Goal: Transaction & Acquisition: Purchase product/service

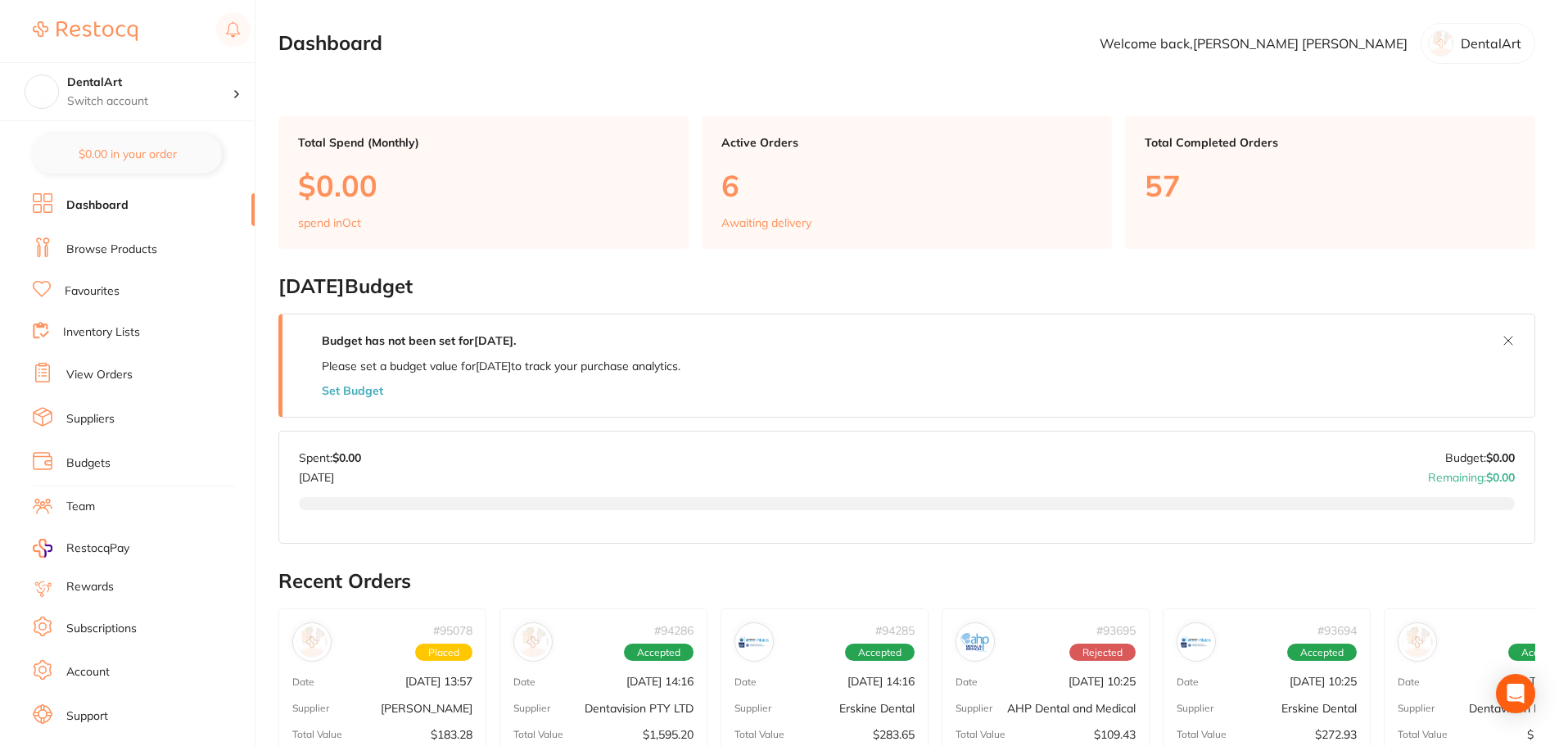
click at [134, 246] on link "Browse Products" at bounding box center [112, 250] width 91 height 17
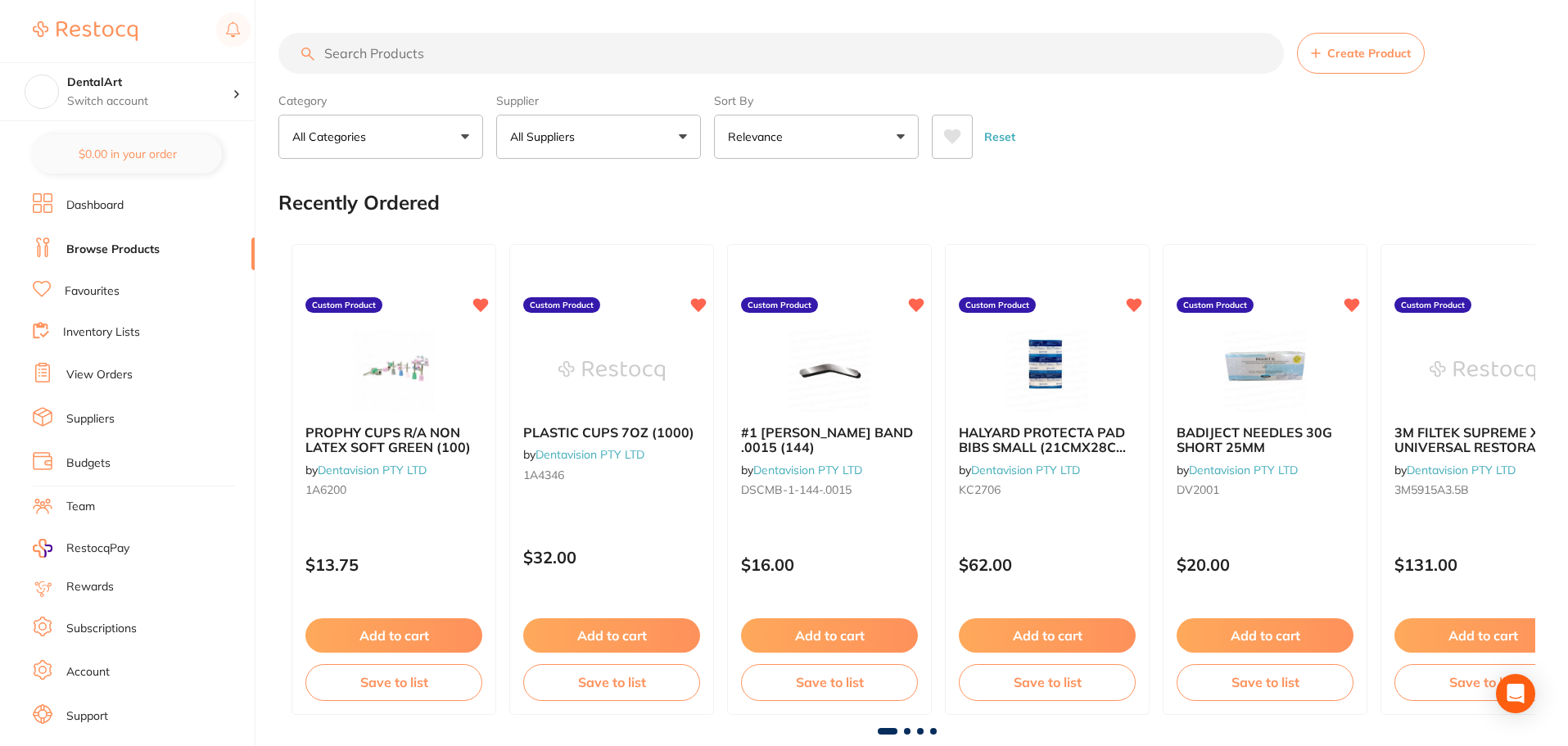
click at [461, 46] on input "search" at bounding box center [780, 53] width 1005 height 41
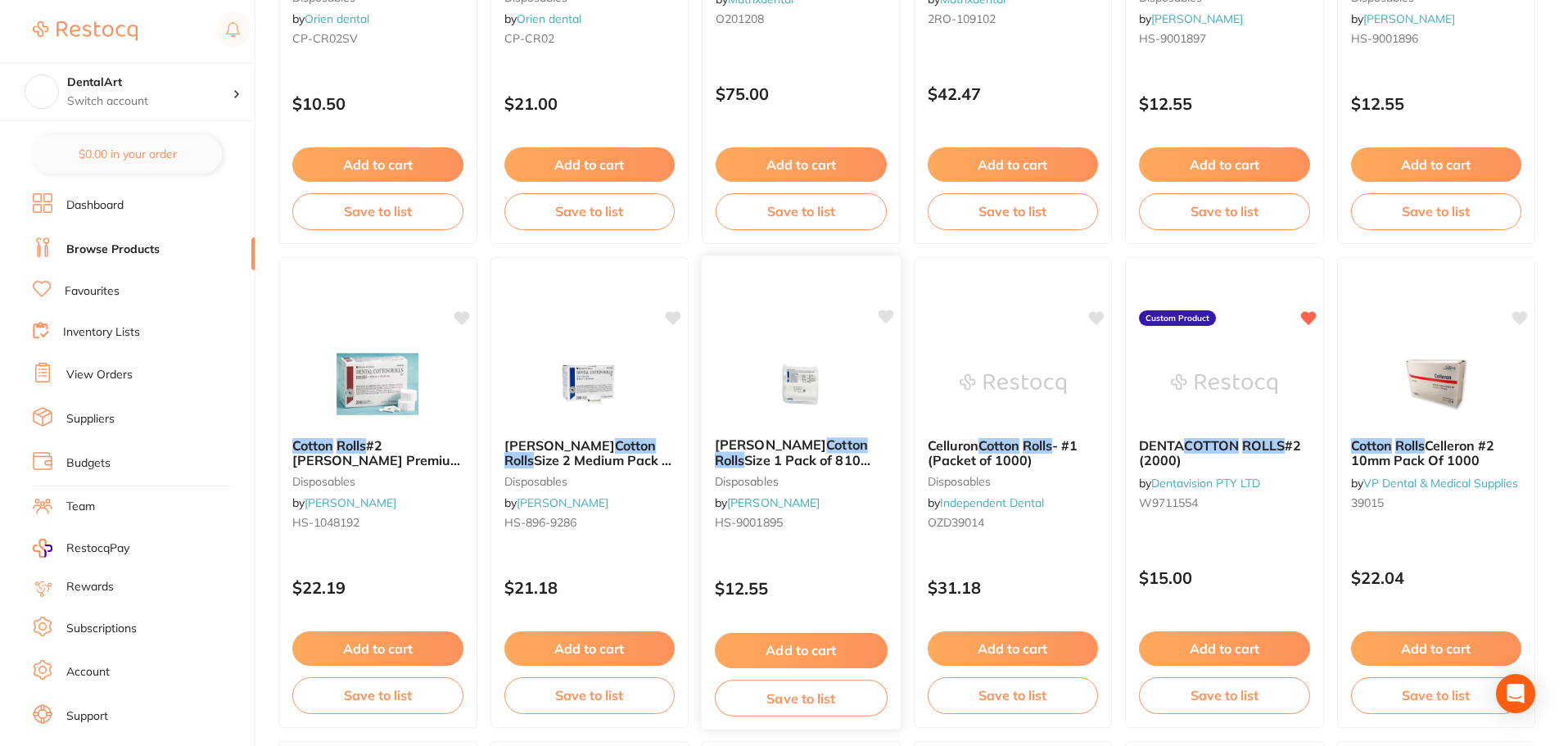
scroll to position [1147, 0]
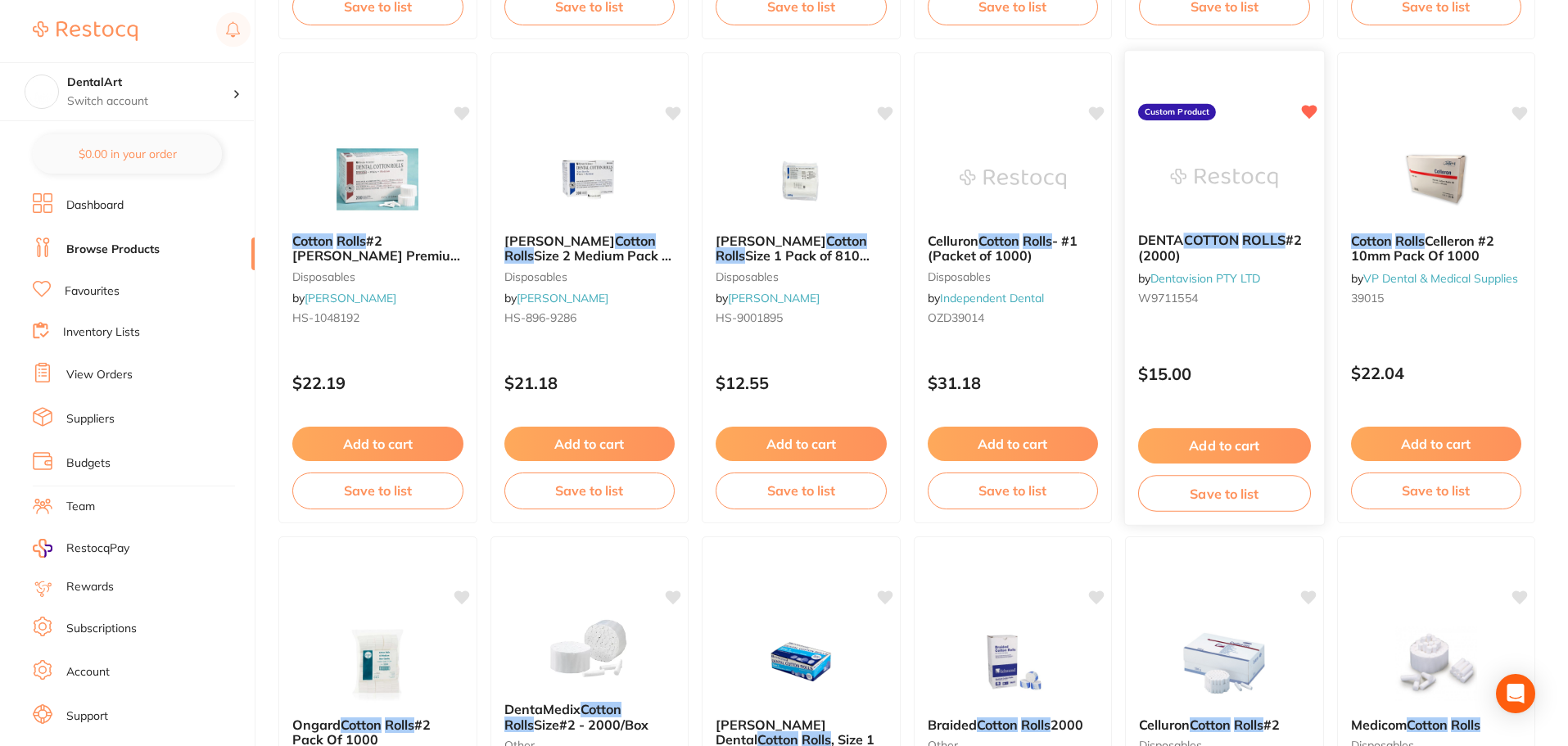
type input "cotton rolls"
click at [1206, 438] on button "Add to cart" at bounding box center [1224, 443] width 172 height 34
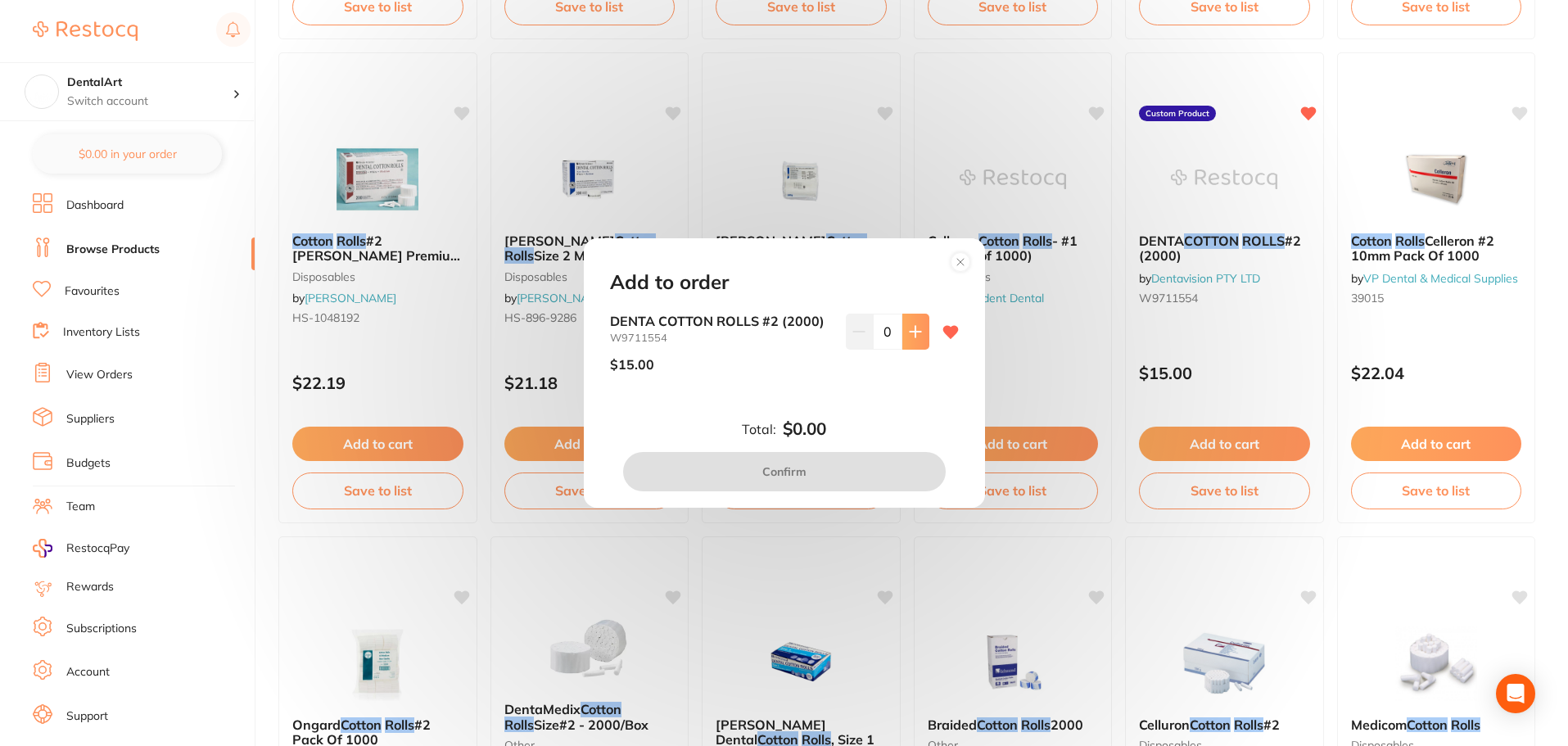
click at [916, 325] on icon at bounding box center [915, 331] width 13 height 13
type input "1"
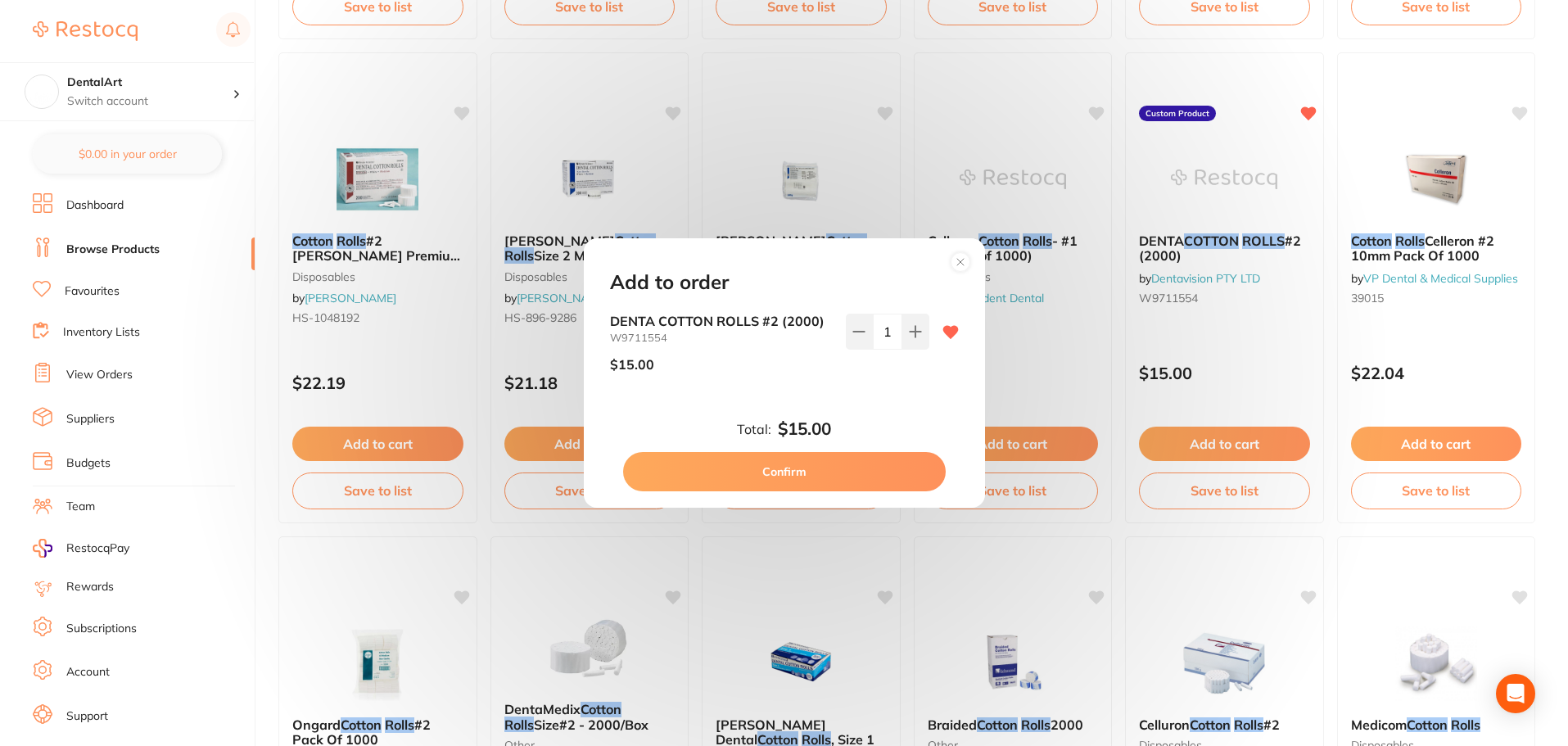
click at [838, 465] on button "Confirm" at bounding box center [784, 471] width 323 height 39
checkbox input "false"
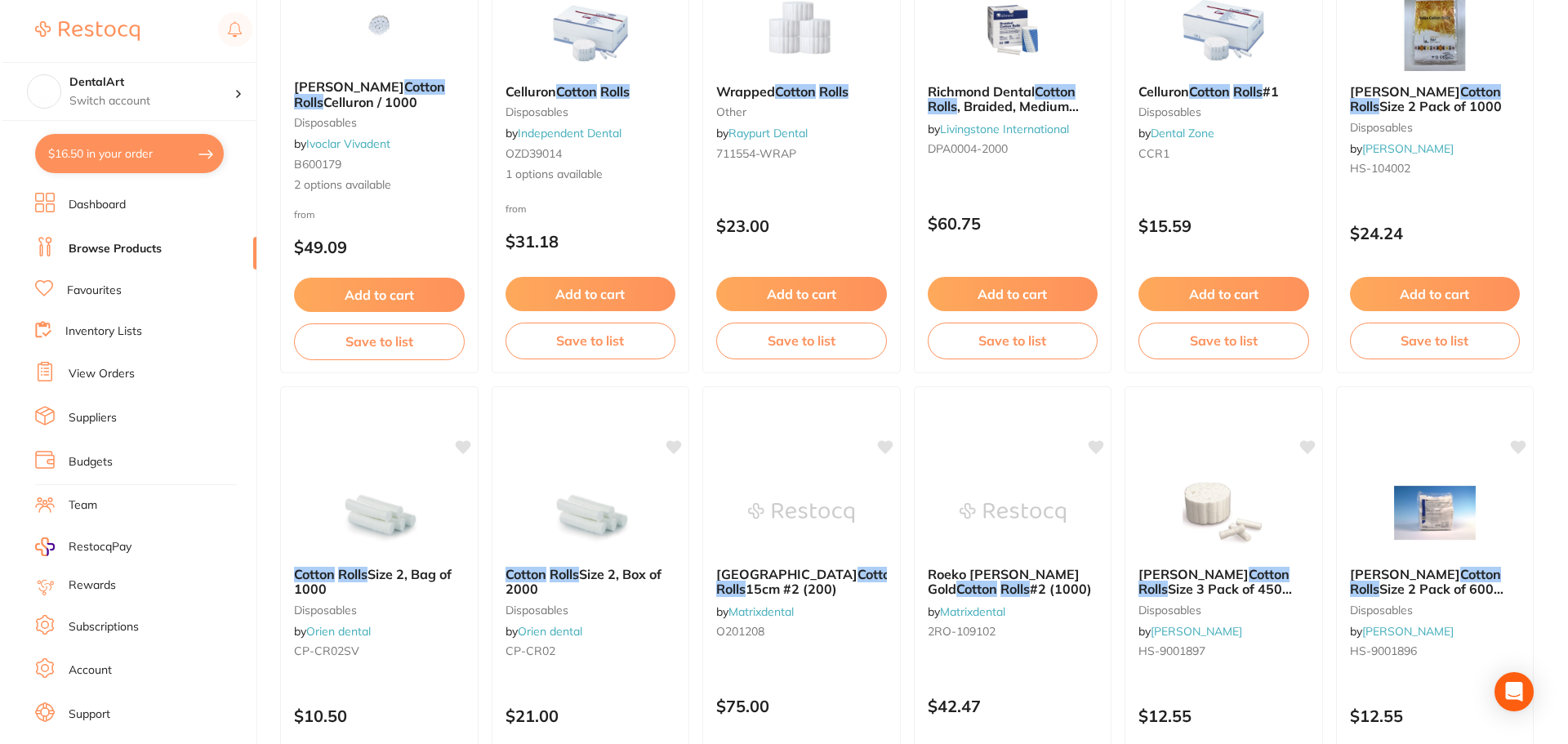
scroll to position [0, 0]
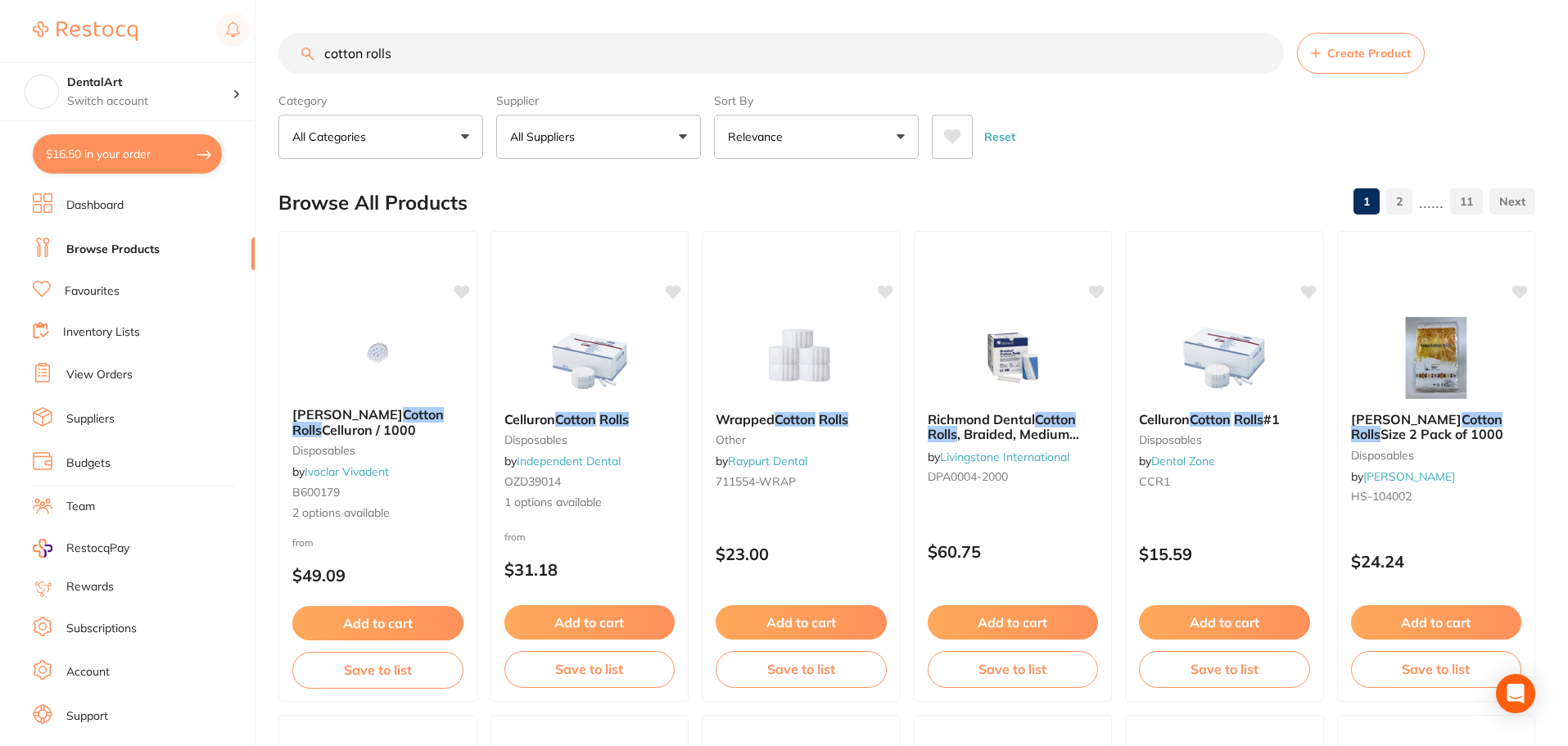
drag, startPoint x: 413, startPoint y: 48, endPoint x: 0, endPoint y: 27, distance: 413.5
click at [0, 27] on div "$16.50 DentalArt Switch account DentalArt $16.50 in your order Dashboard Browse…" at bounding box center [784, 373] width 1568 height 746
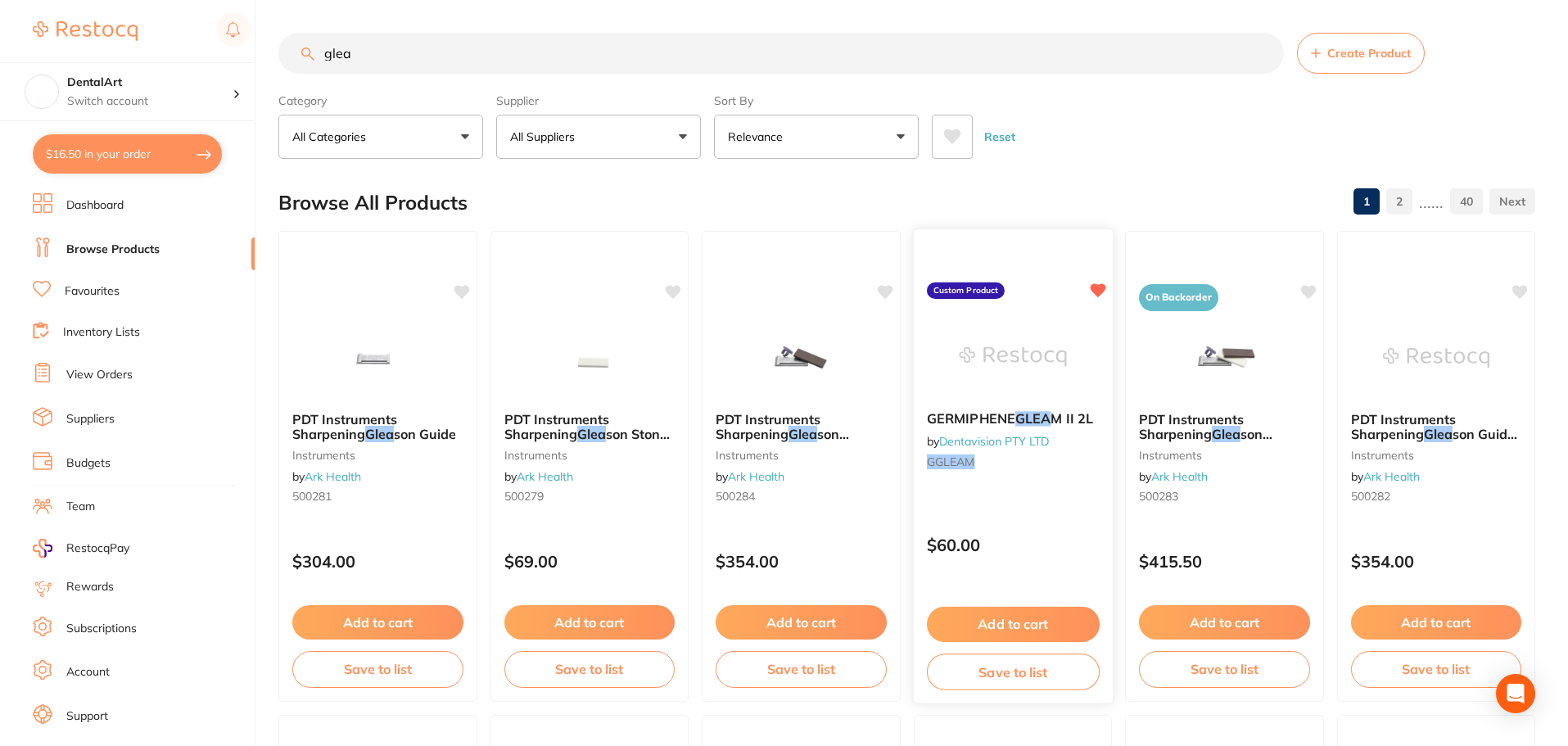
type input "glea"
click at [1004, 359] on img at bounding box center [1012, 356] width 108 height 82
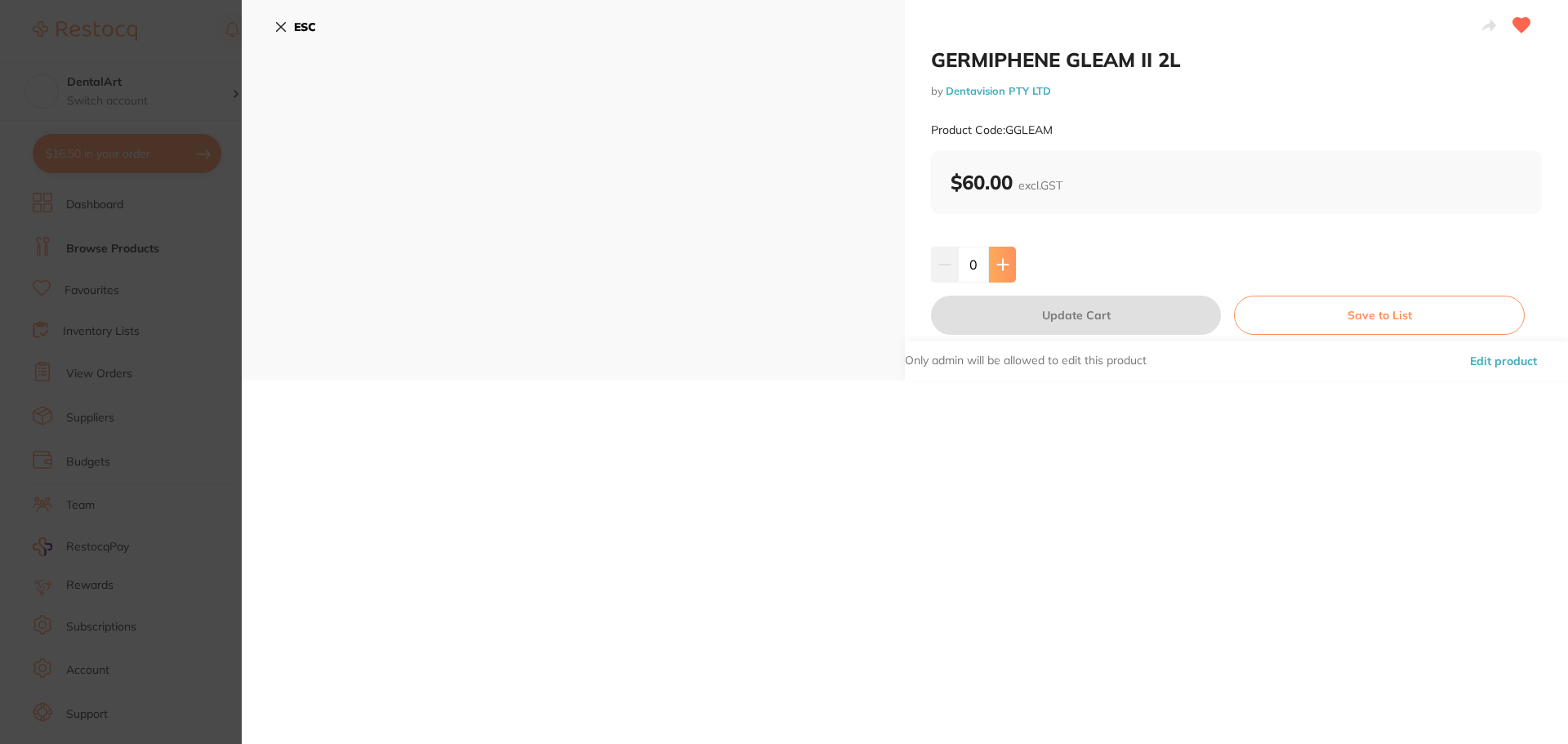
click at [1002, 266] on icon at bounding box center [1002, 265] width 13 height 13
type input "2"
click at [1049, 320] on button "Update Cart" at bounding box center [1076, 315] width 290 height 39
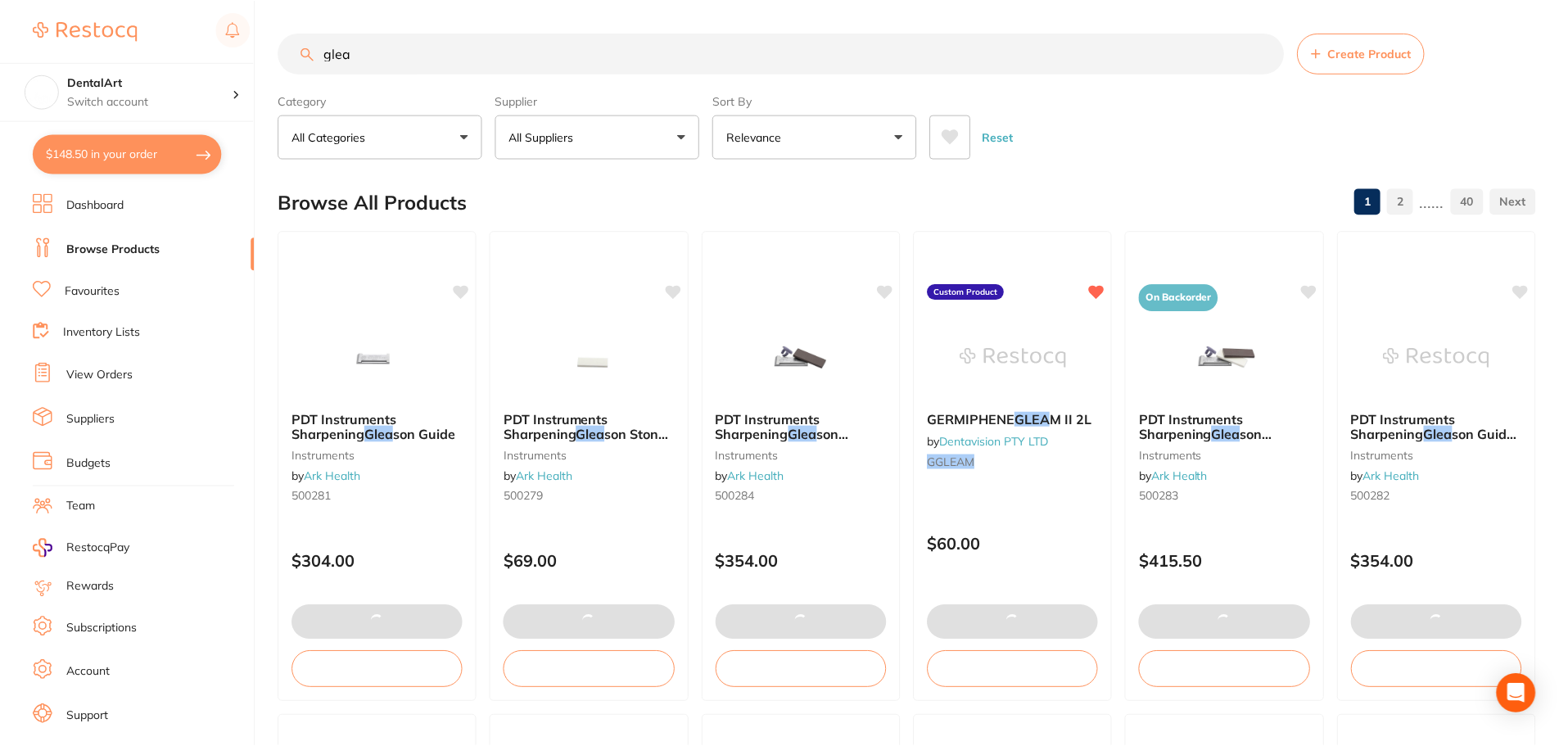
scroll to position [14, 0]
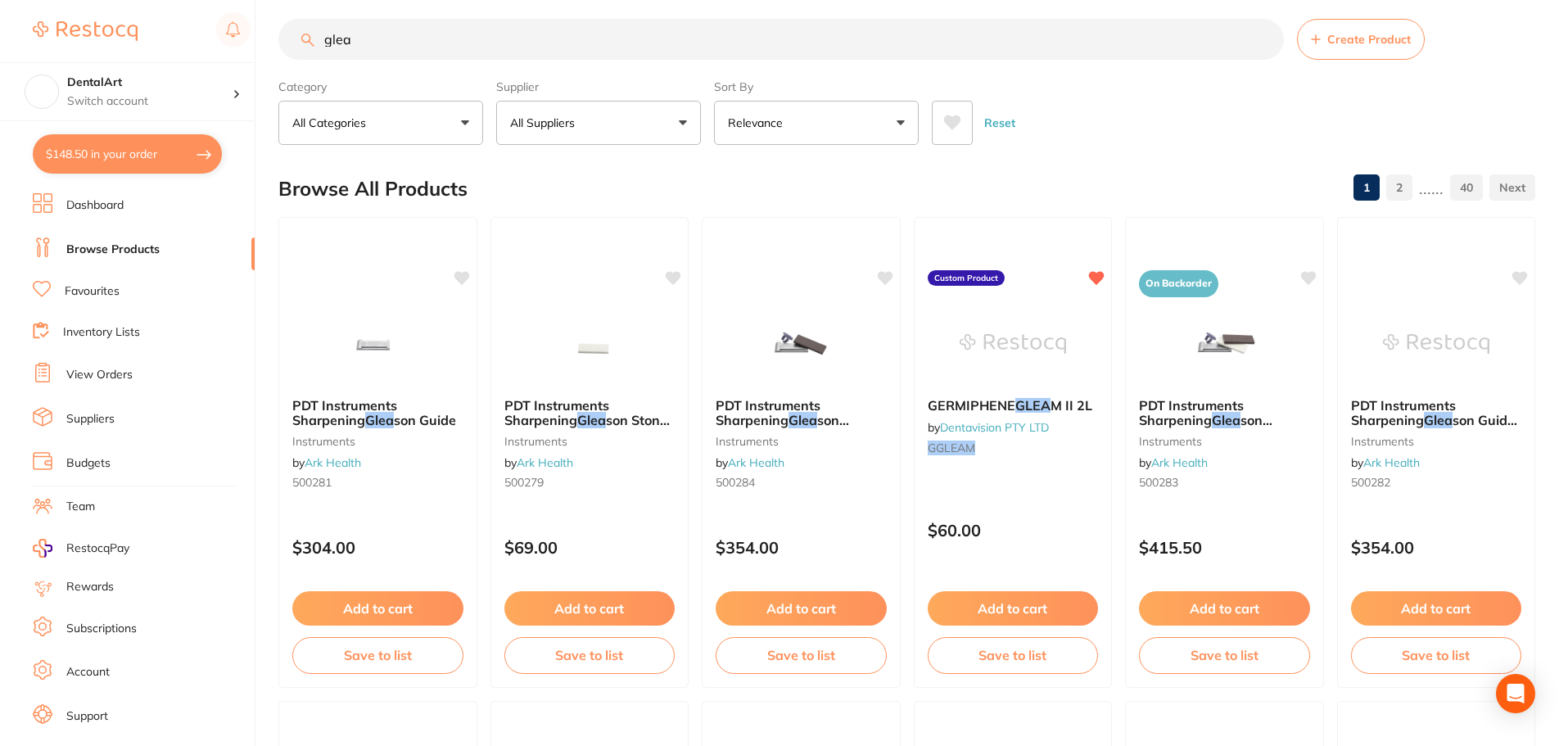
drag, startPoint x: 359, startPoint y: 34, endPoint x: 41, endPoint y: 38, distance: 318.0
click at [80, 42] on div "$148.50 DentalArt Switch account DentalArt $148.50 in your order Dashboard Brow…" at bounding box center [784, 359] width 1568 height 746
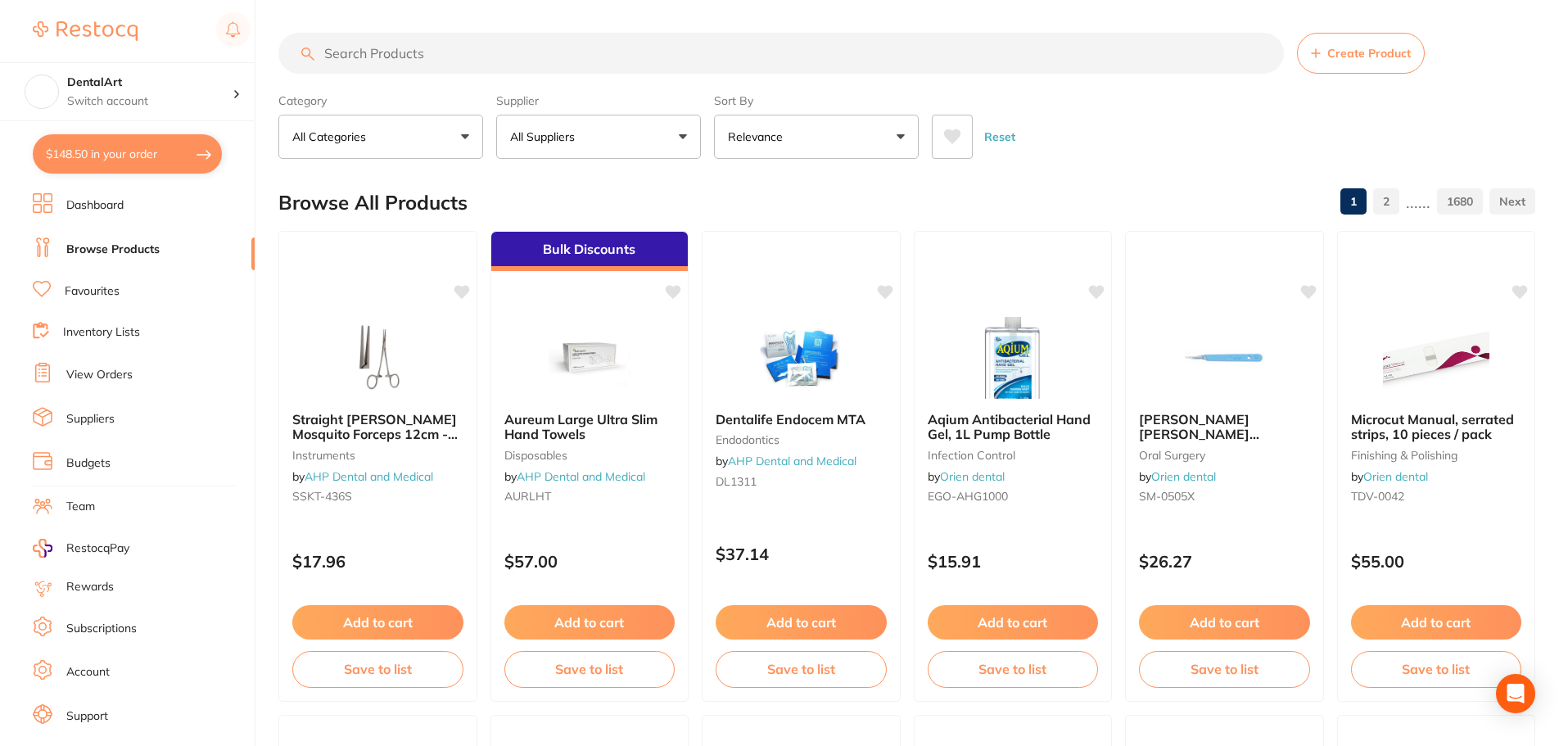
click at [348, 55] on input "search" at bounding box center [780, 53] width 1005 height 41
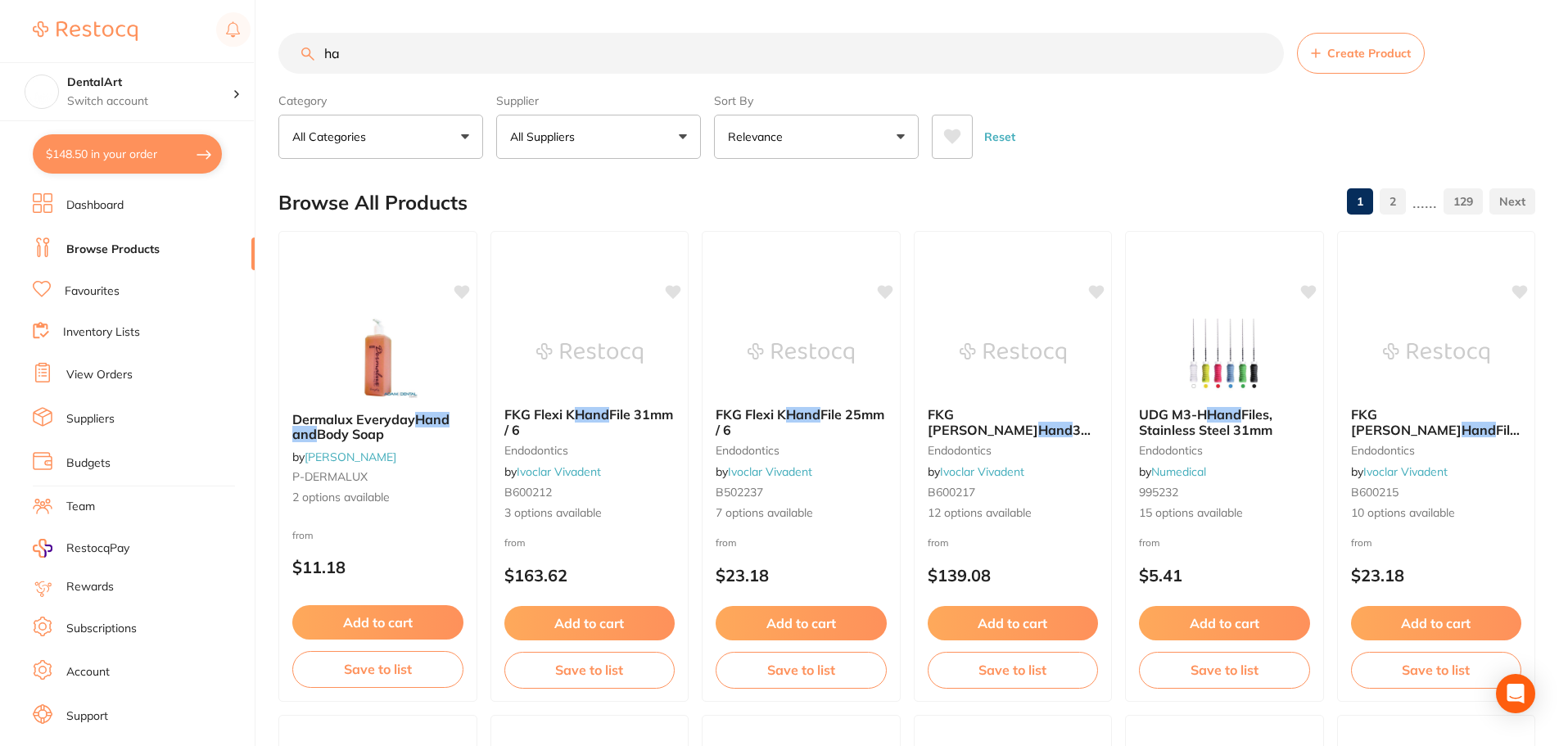
type input "h"
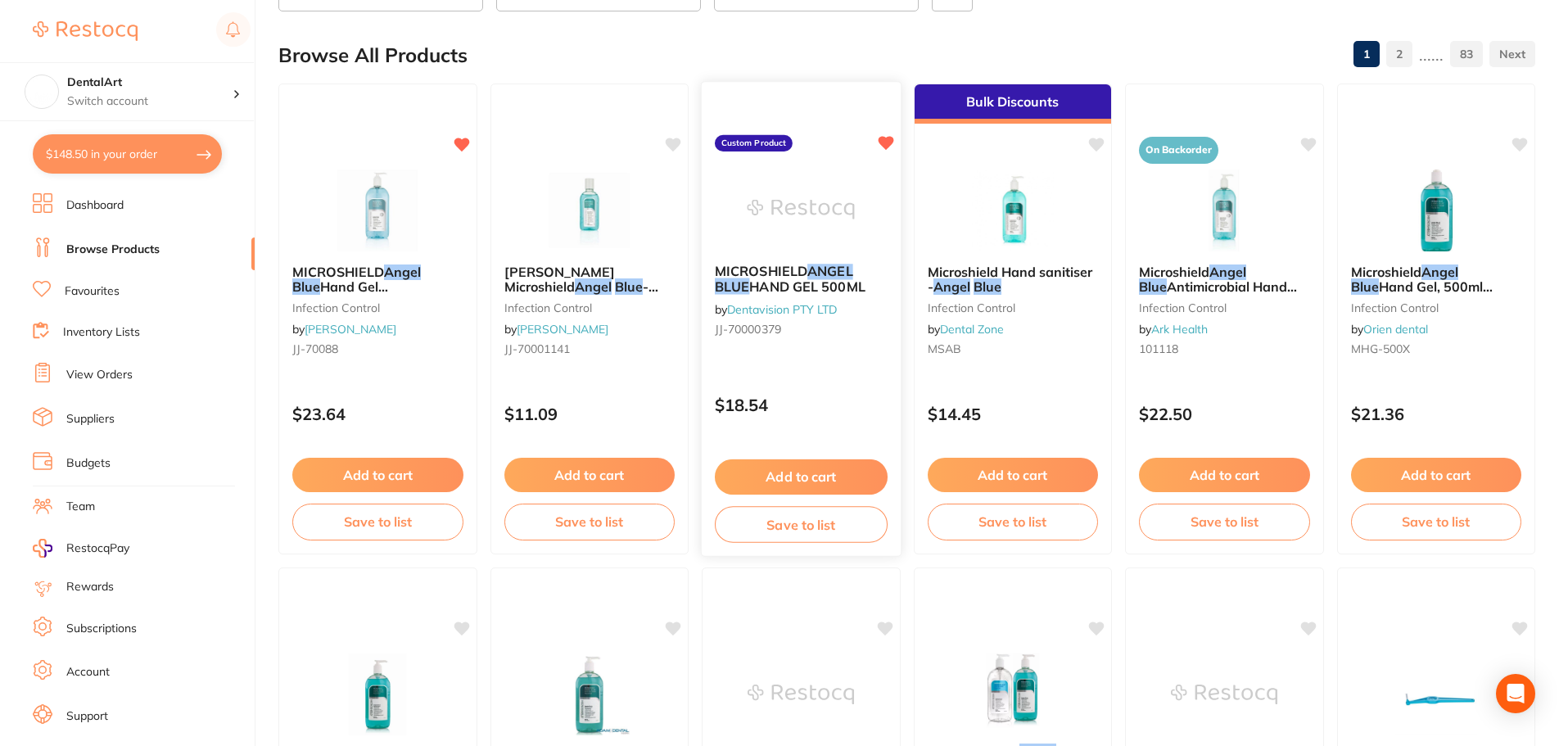
scroll to position [82, 0]
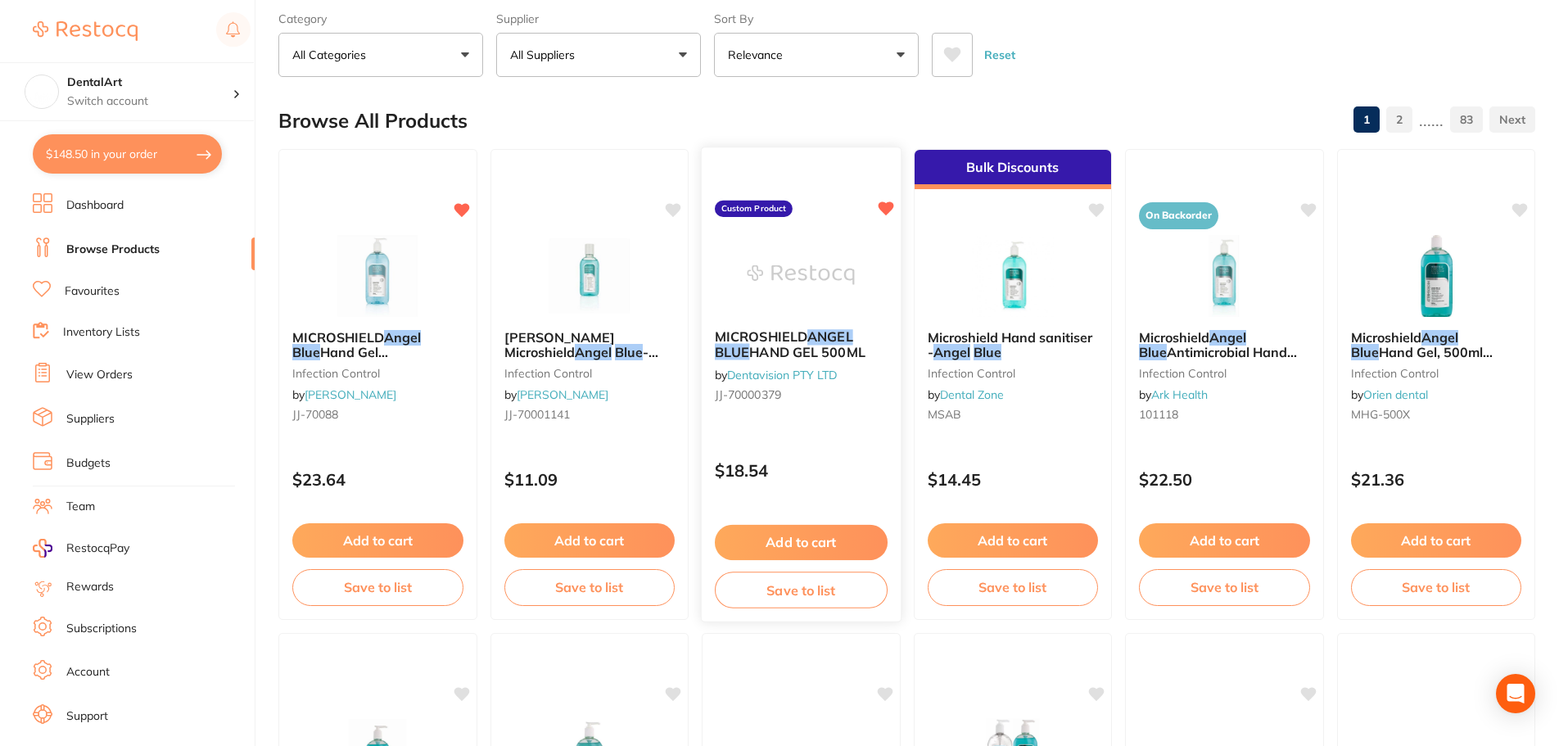
type input "angel blue"
drag, startPoint x: 788, startPoint y: 538, endPoint x: 577, endPoint y: 336, distance: 292.1
click at [788, 538] on button "Add to cart" at bounding box center [802, 540] width 172 height 34
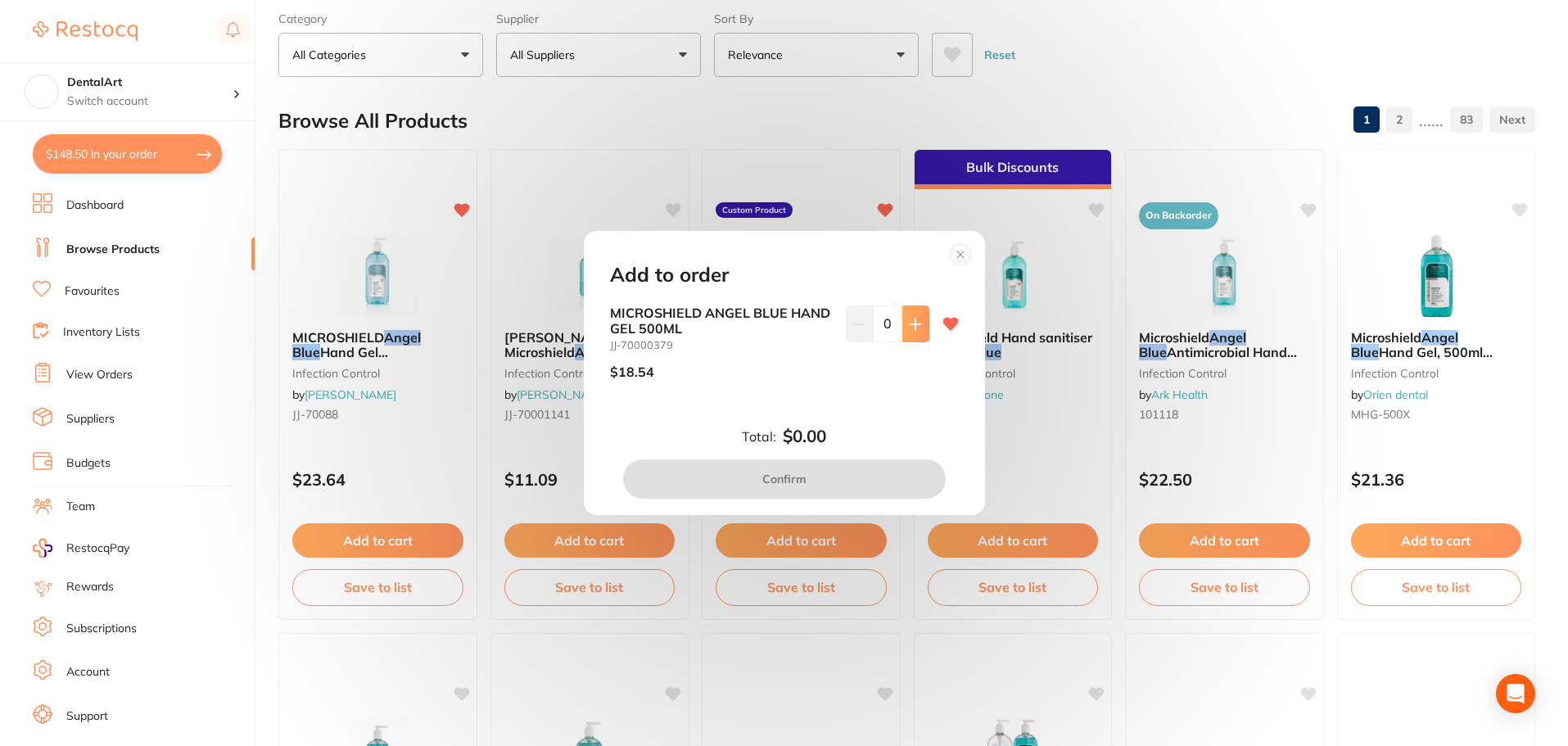
click at [920, 327] on button at bounding box center [915, 323] width 27 height 36
type input "4"
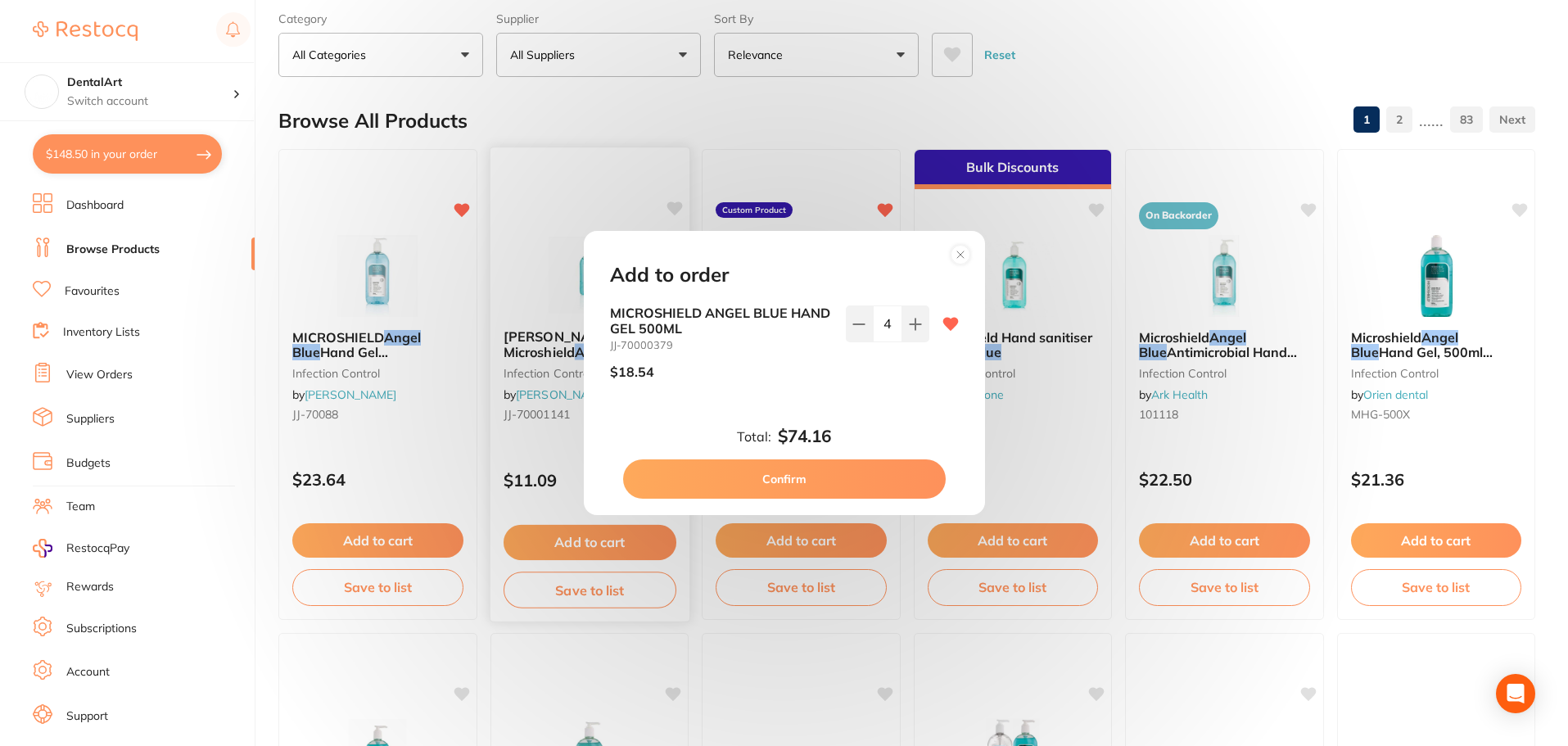
drag, startPoint x: 804, startPoint y: 485, endPoint x: 642, endPoint y: 158, distance: 364.9
click at [805, 485] on button "Confirm" at bounding box center [784, 479] width 323 height 39
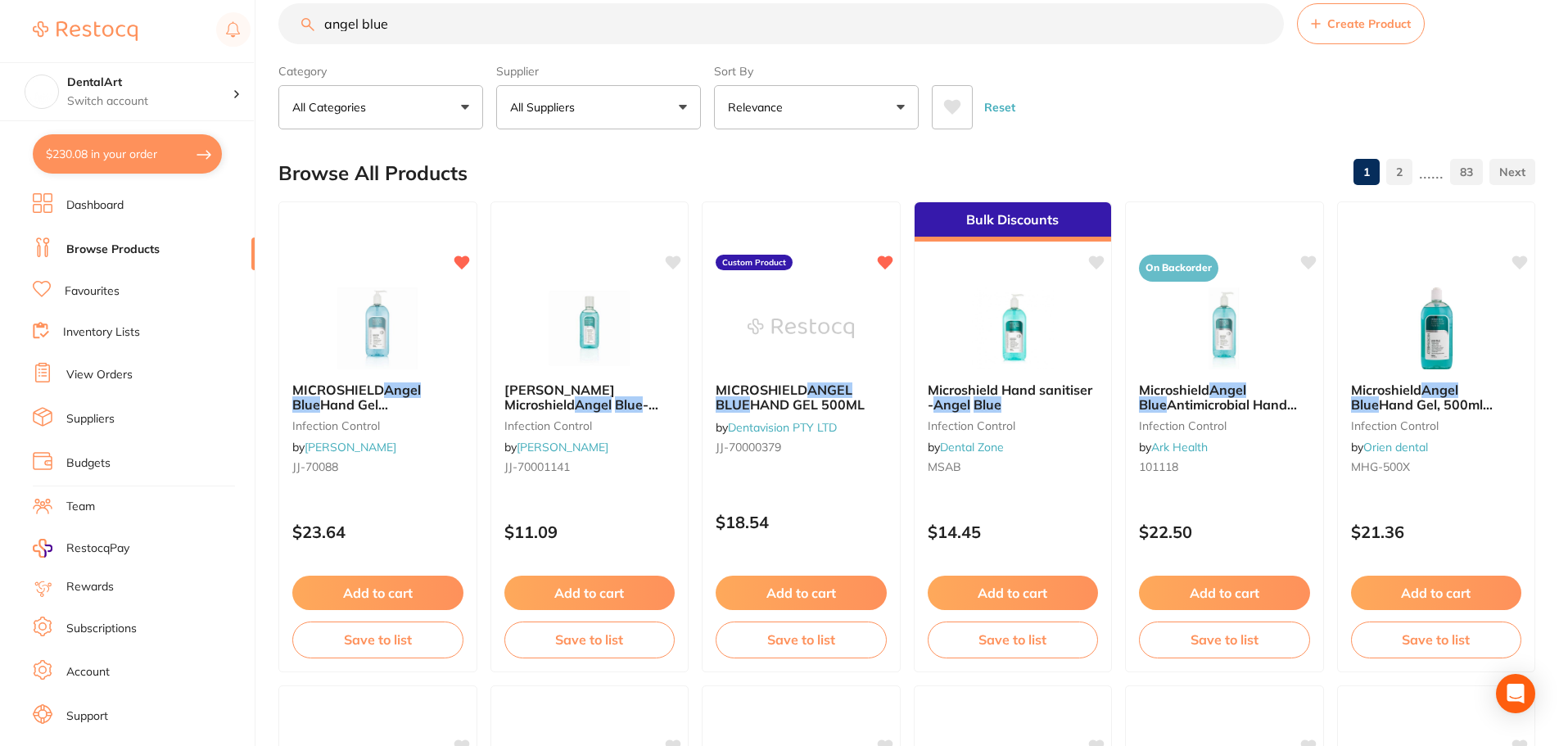
scroll to position [0, 0]
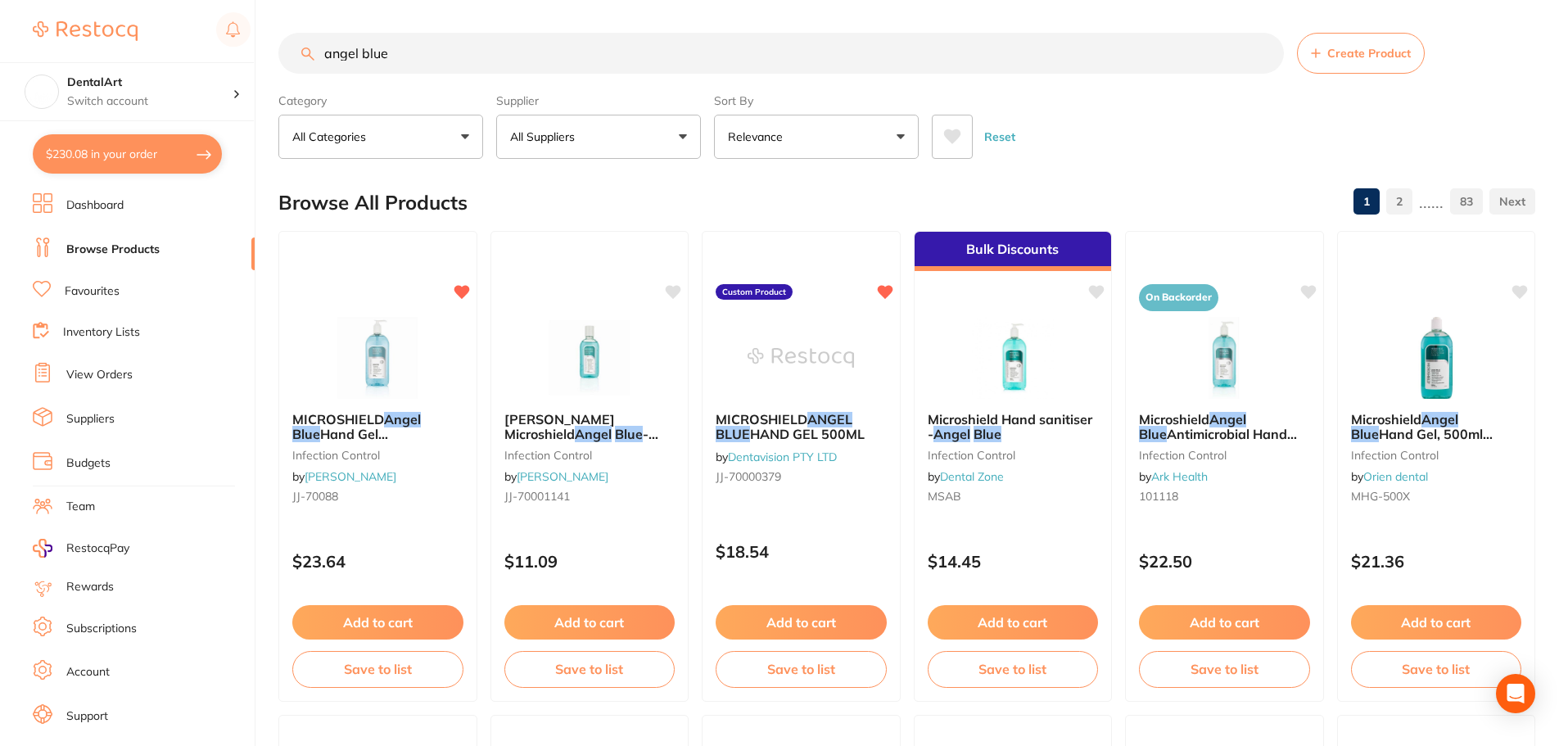
click at [0, 0] on html "$230.08 DentalArt Switch account DentalArt $230.08 in your order Dashboard Brow…" at bounding box center [784, 373] width 1568 height 746
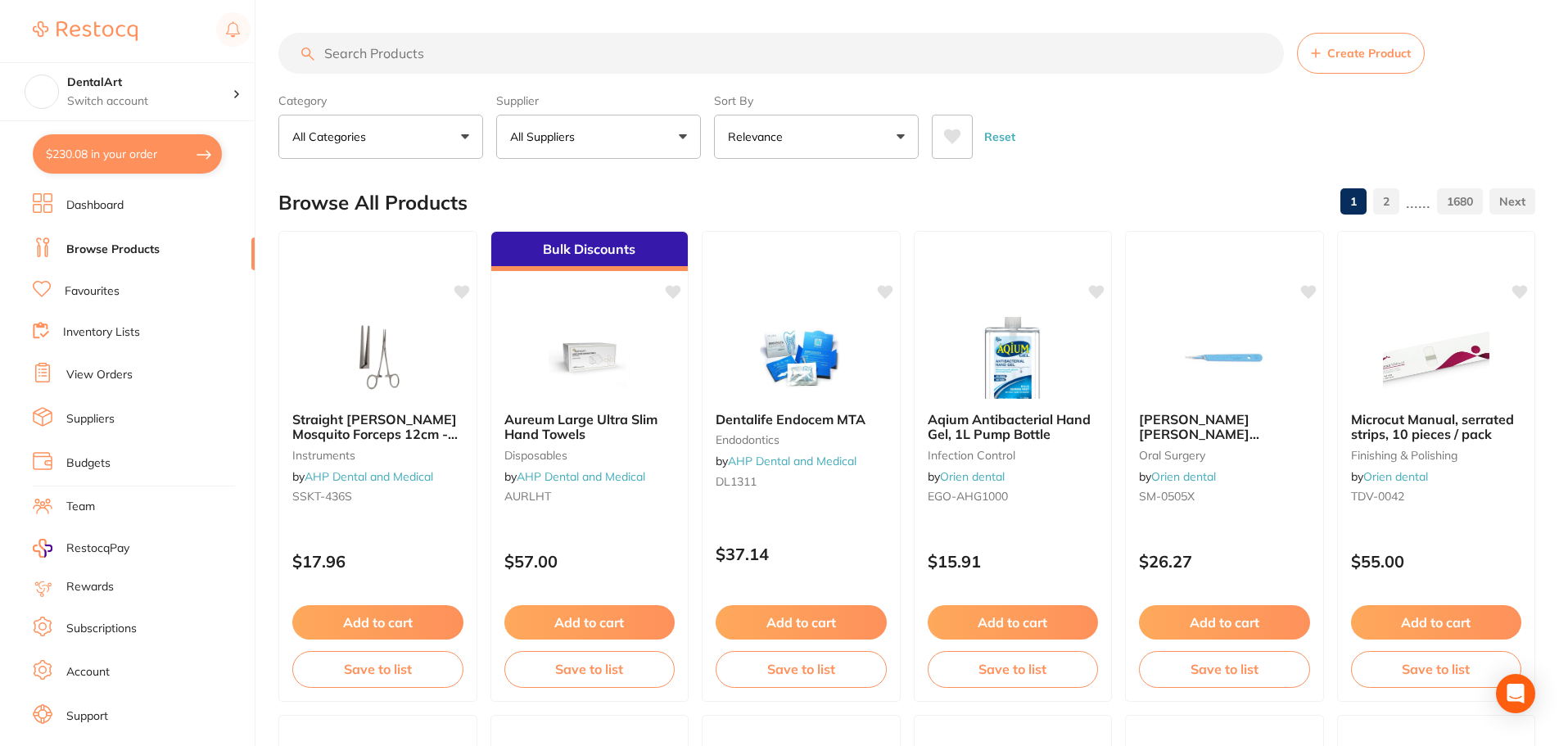
click at [399, 73] on input "search" at bounding box center [780, 53] width 1005 height 41
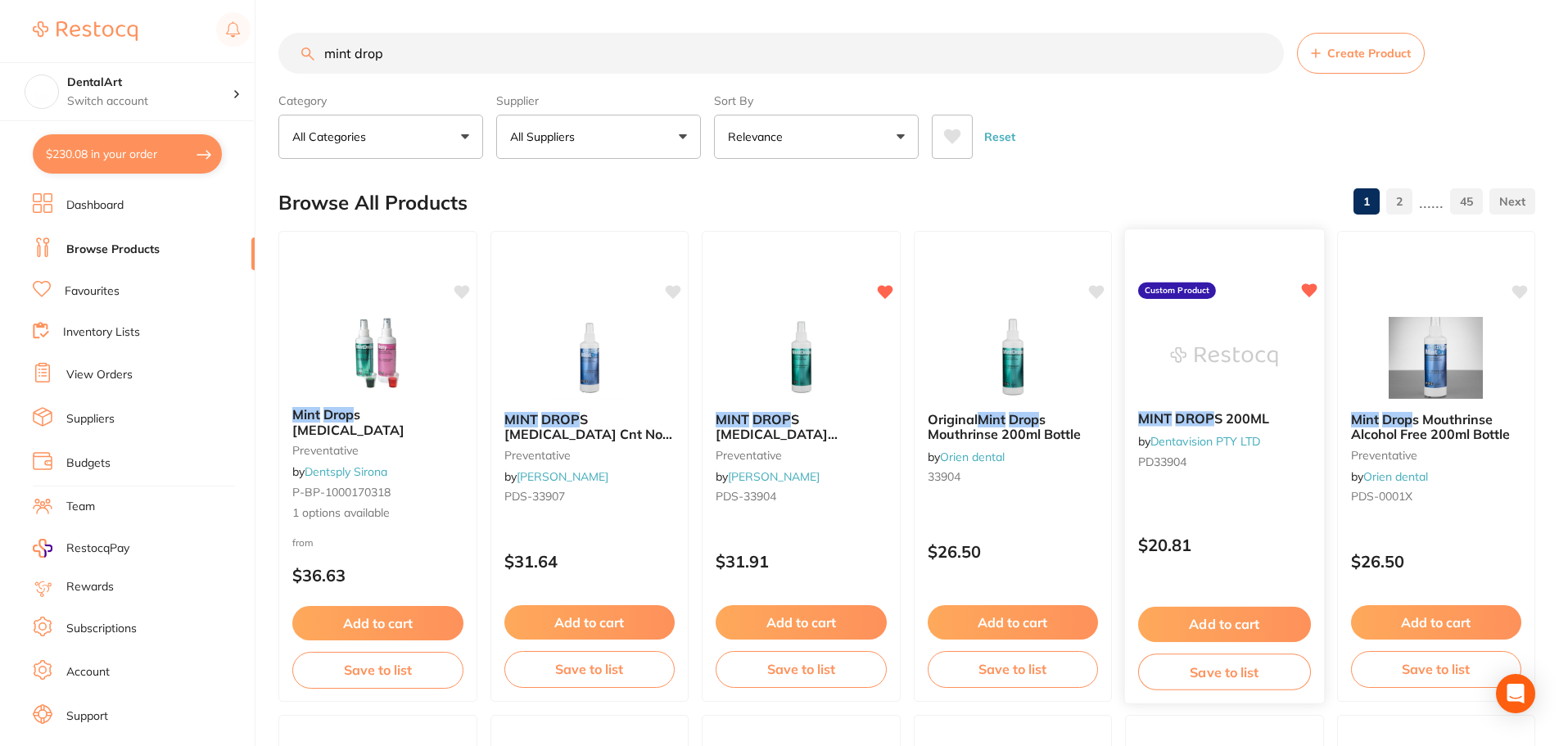
type input "mint drop"
click at [1219, 618] on button "Add to cart" at bounding box center [1223, 624] width 172 height 35
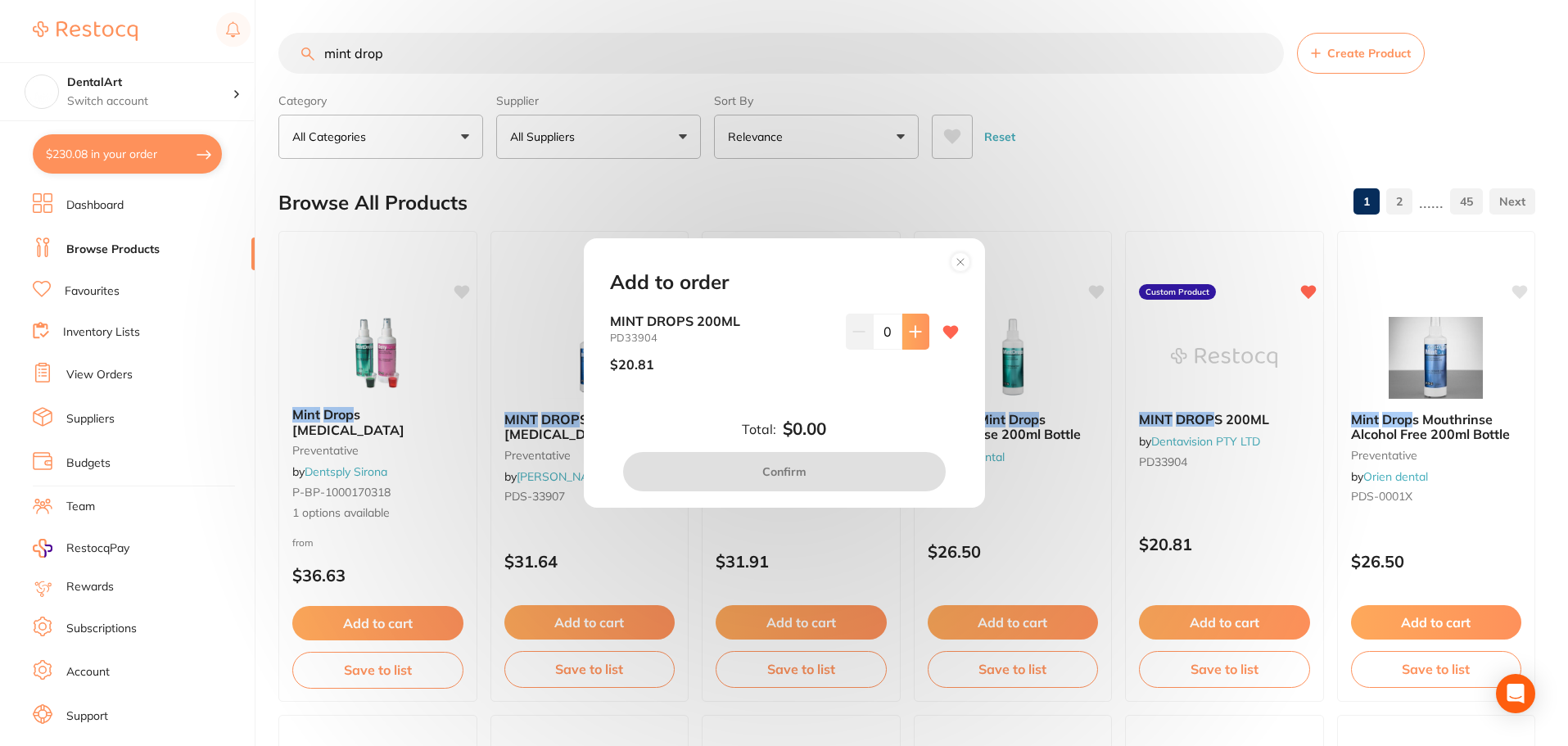
click at [917, 334] on icon at bounding box center [915, 331] width 13 height 13
type input "2"
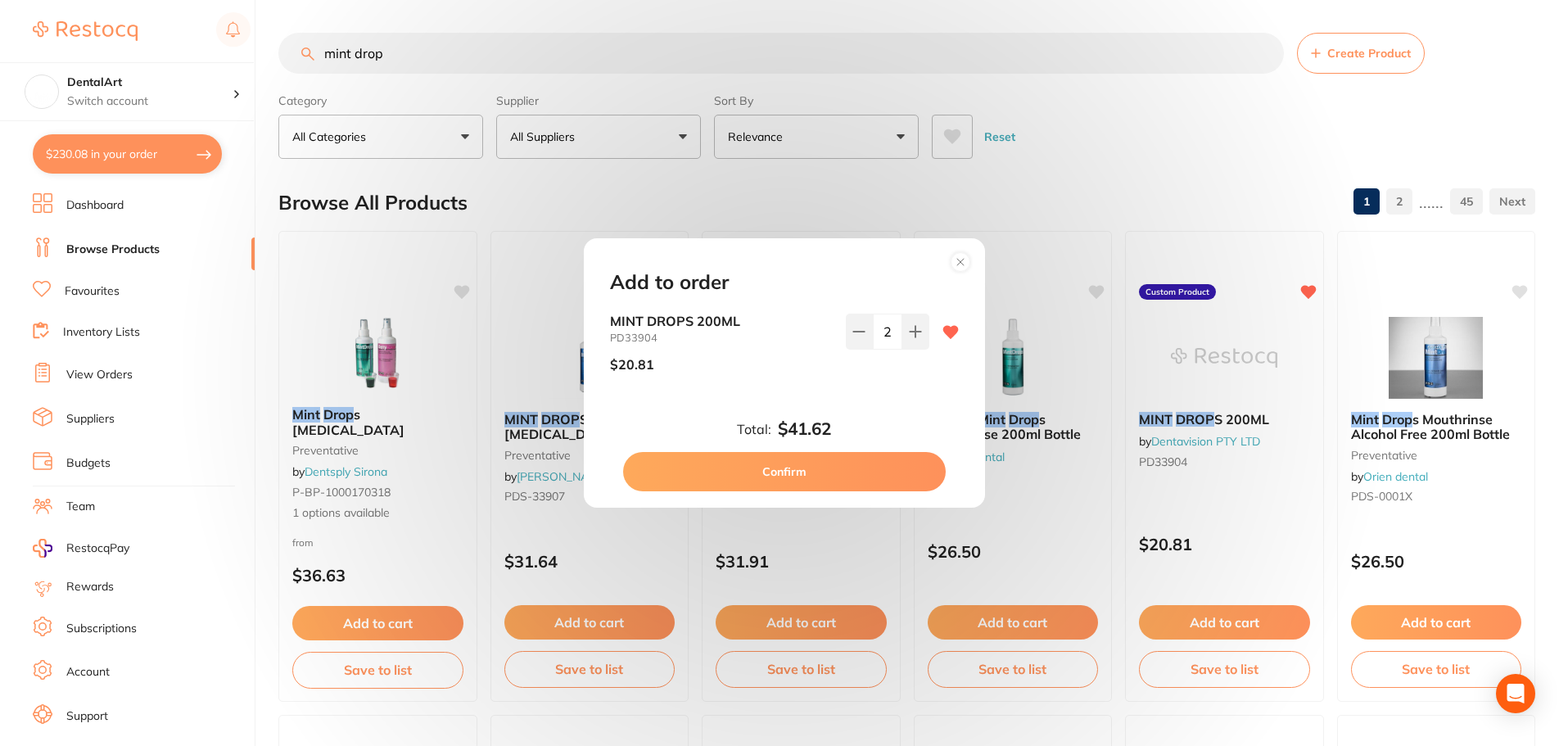
click at [826, 475] on button "Confirm" at bounding box center [784, 471] width 323 height 39
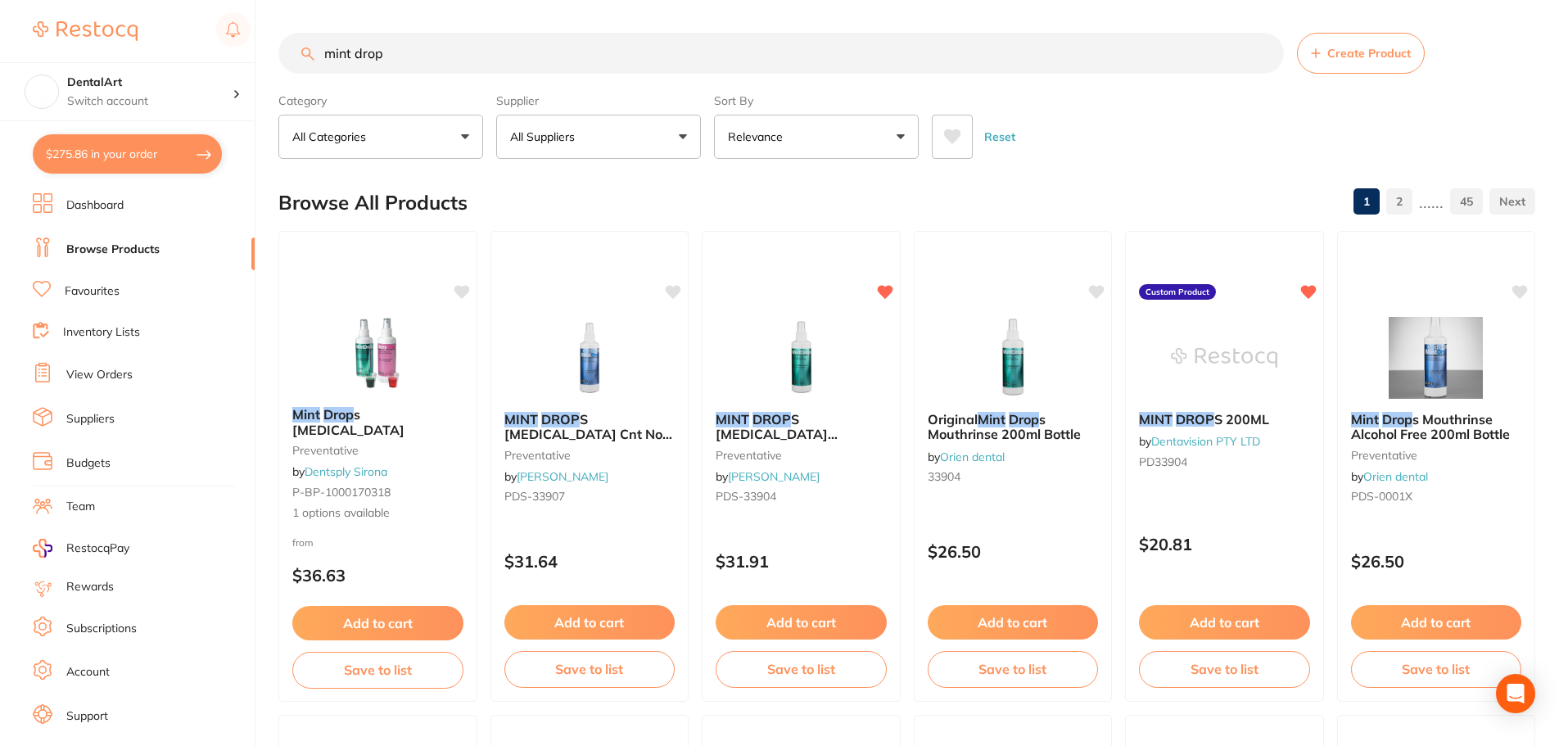
drag, startPoint x: 440, startPoint y: 50, endPoint x: 0, endPoint y: 36, distance: 440.2
click at [32, 39] on div "$275.86 DentalArt Switch account DentalArt $275.86 in your order Dashboard Brow…" at bounding box center [784, 373] width 1568 height 746
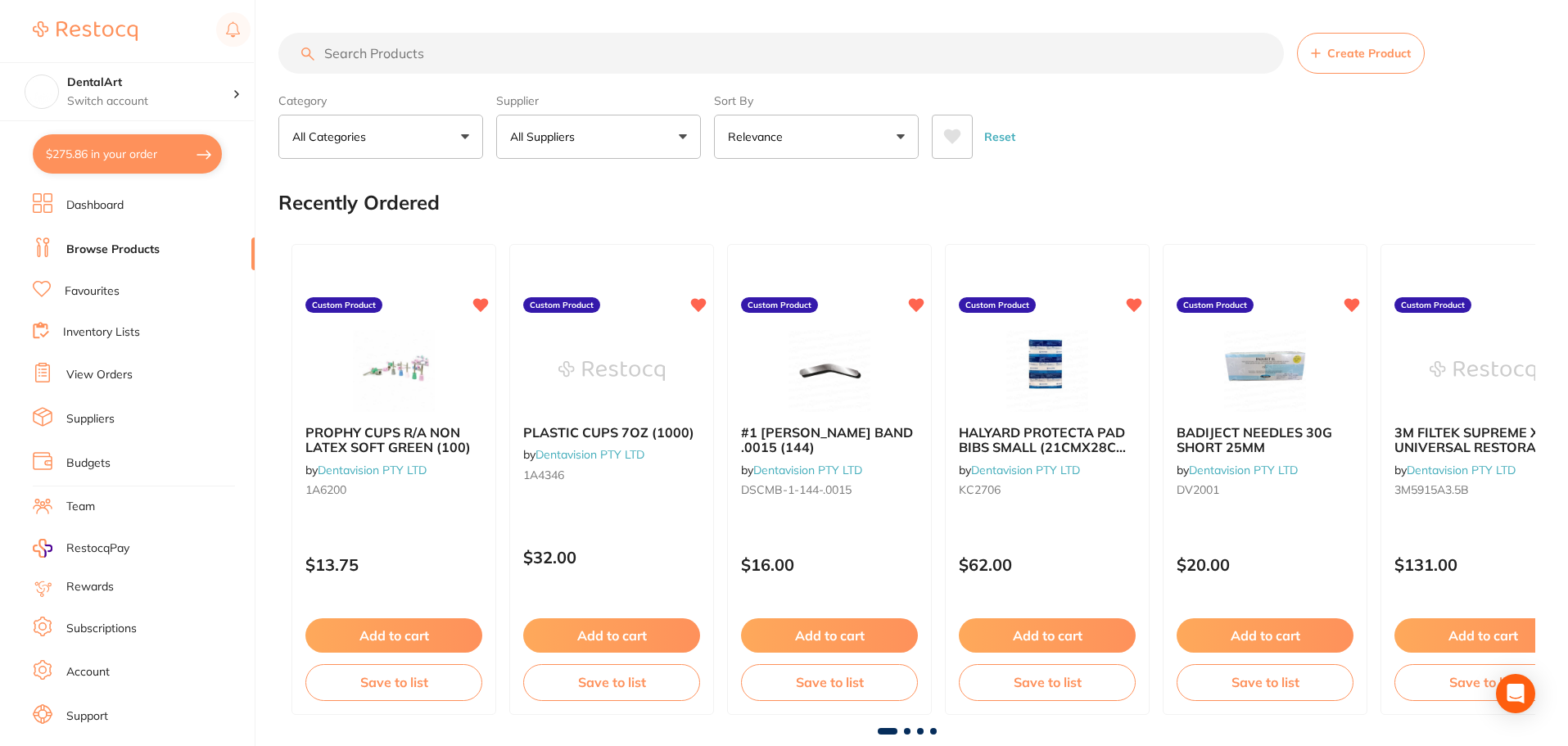
click at [379, 67] on input "search" at bounding box center [780, 53] width 1005 height 41
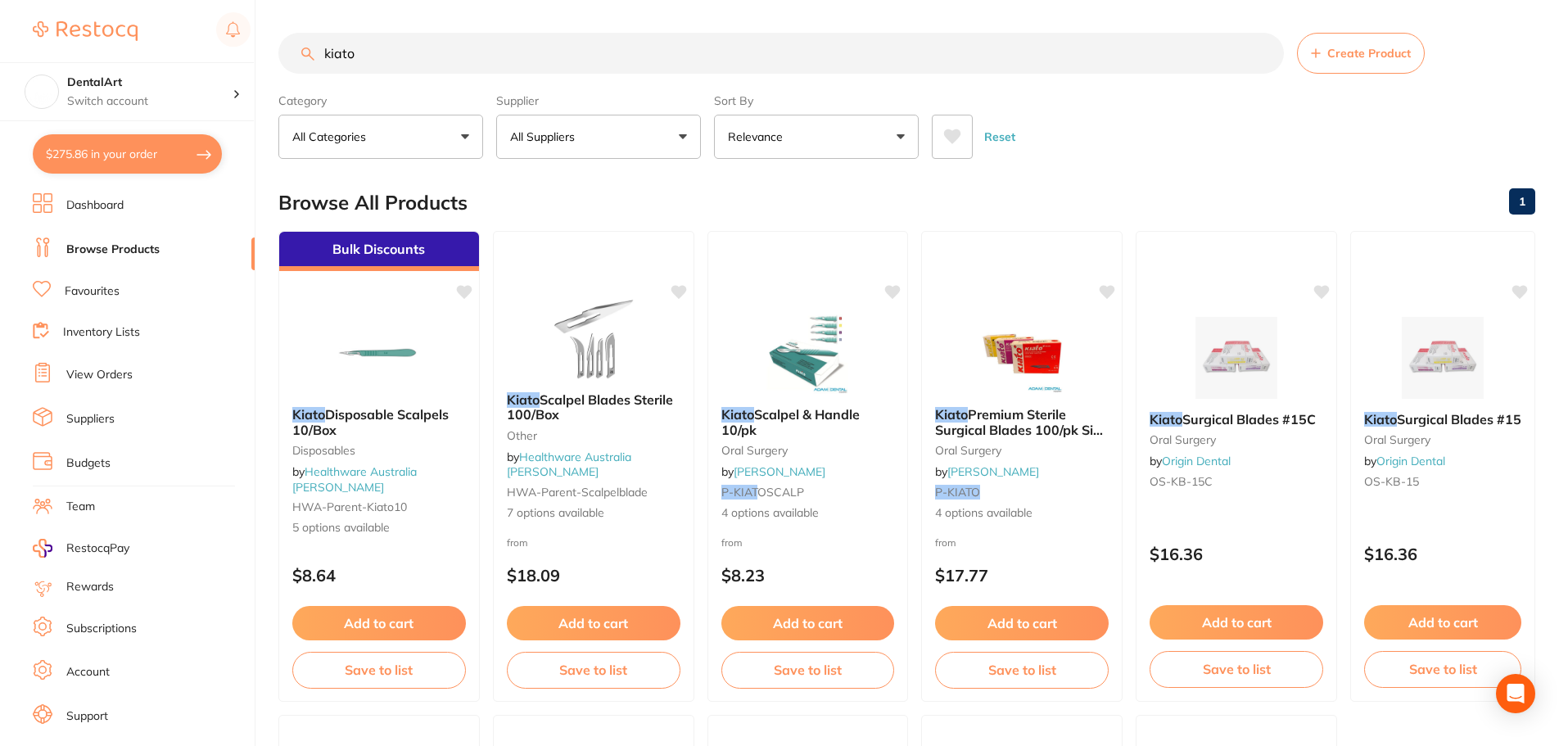
type input "kiato"
click at [203, 147] on button "$275.86 in your order" at bounding box center [127, 153] width 189 height 39
checkbox input "true"
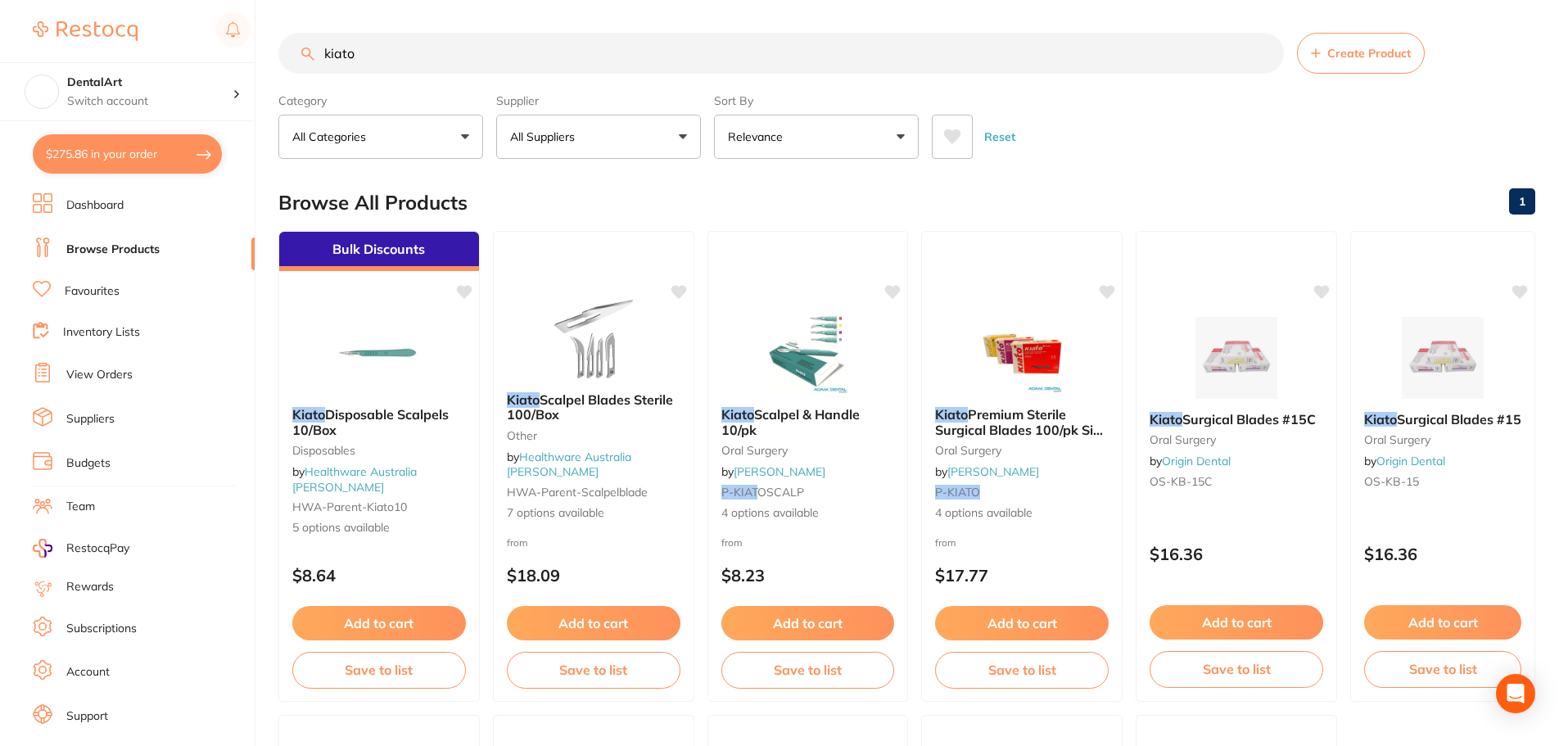
checkbox input "true"
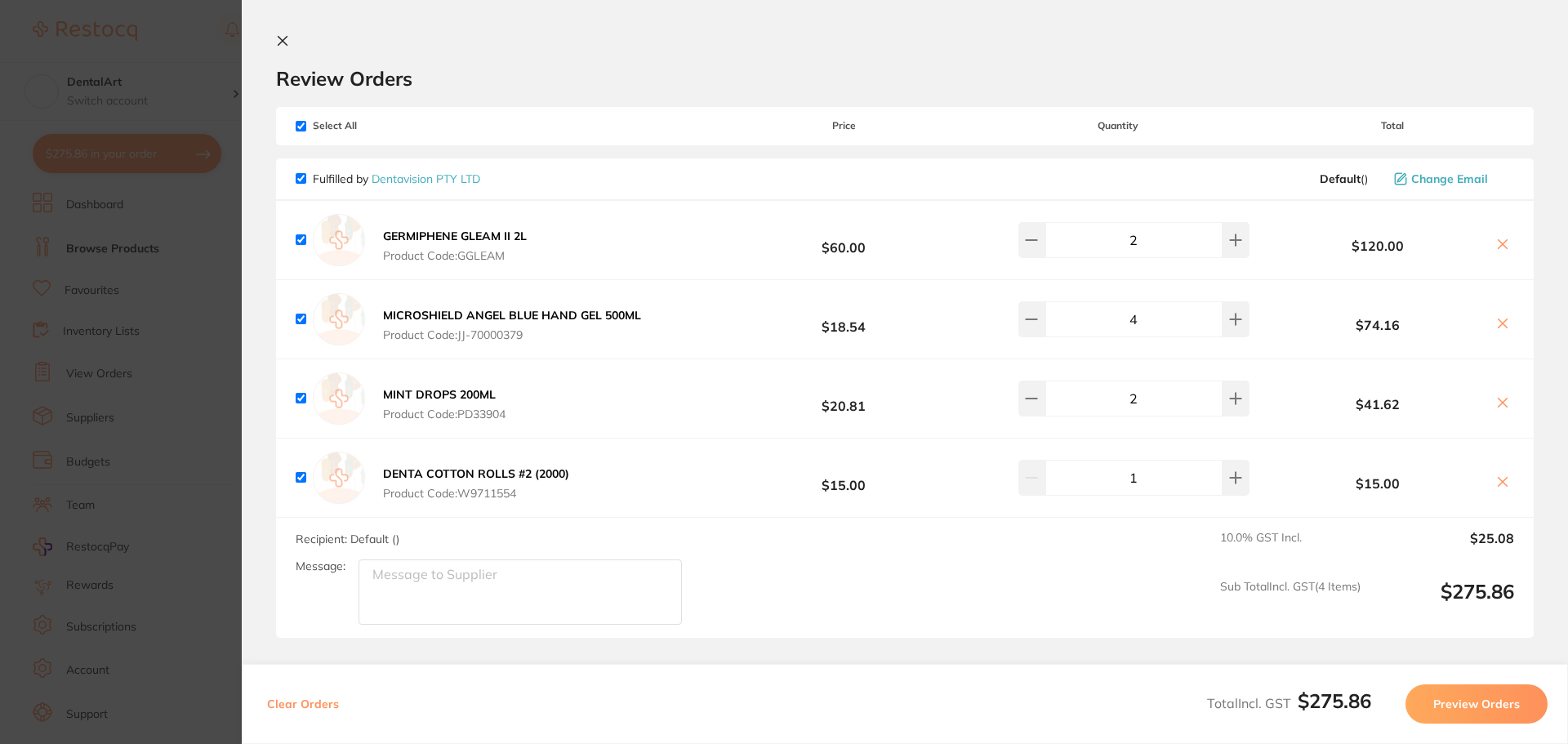
click at [183, 50] on section "Update RRP Set your pre negotiated price for this item. Item Agreed RRP (excl. …" at bounding box center [784, 372] width 1568 height 744
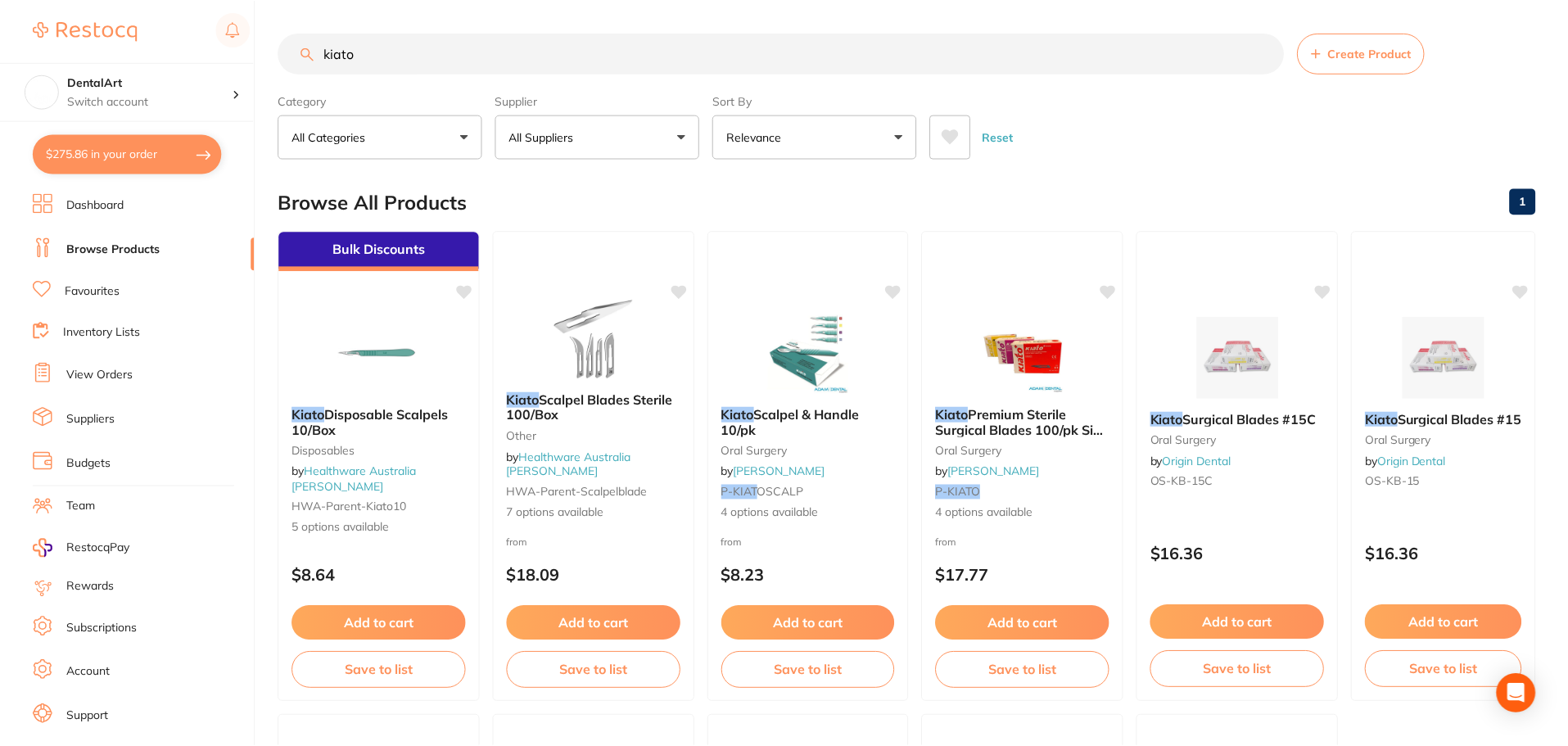
scroll to position [2, 0]
drag, startPoint x: 290, startPoint y: 53, endPoint x: 159, endPoint y: 41, distance: 131.5
click at [159, 41] on div "$275.86 DentalArt Switch account DentalArt $275.86 in your order Dashboard Brow…" at bounding box center [784, 371] width 1568 height 746
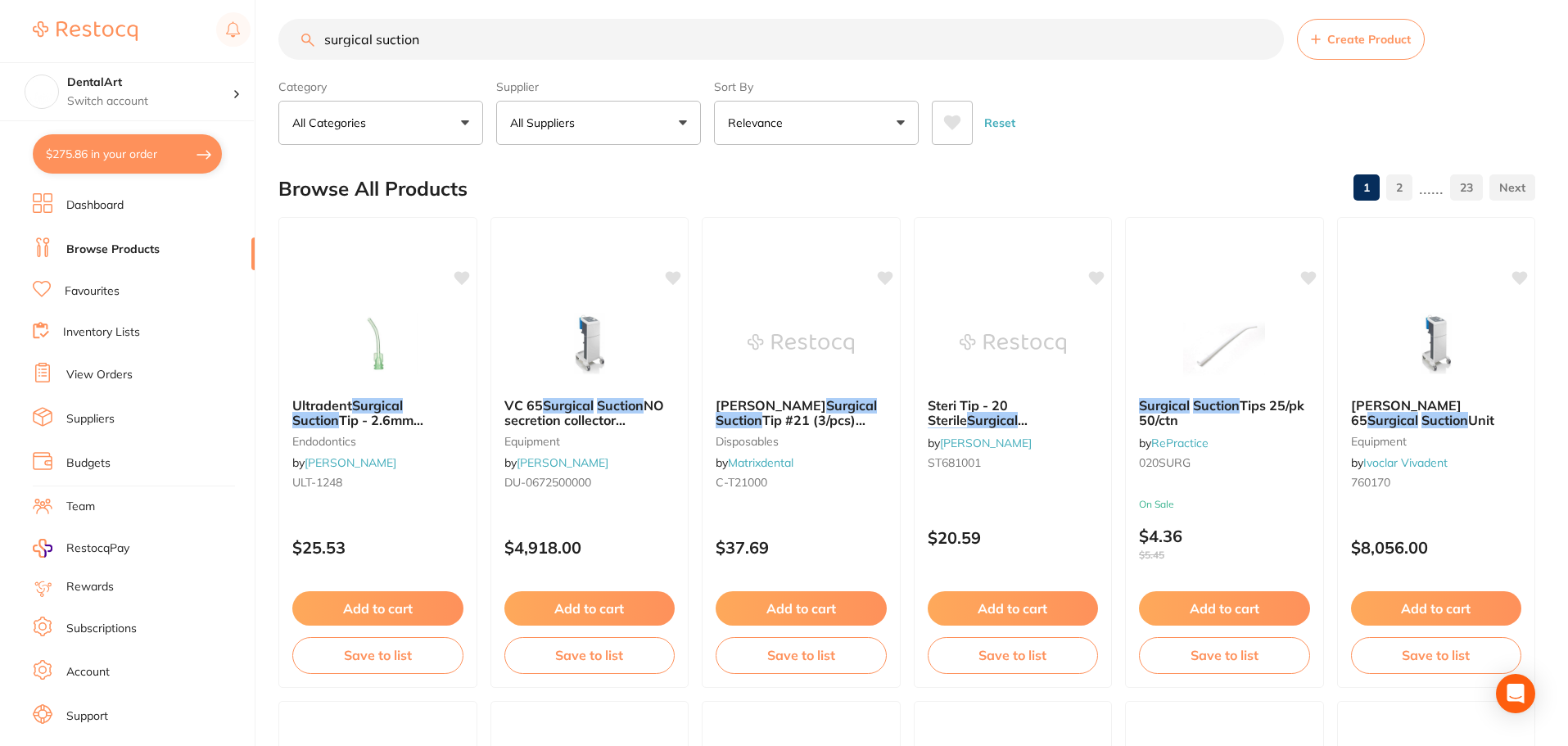
scroll to position [0, 0]
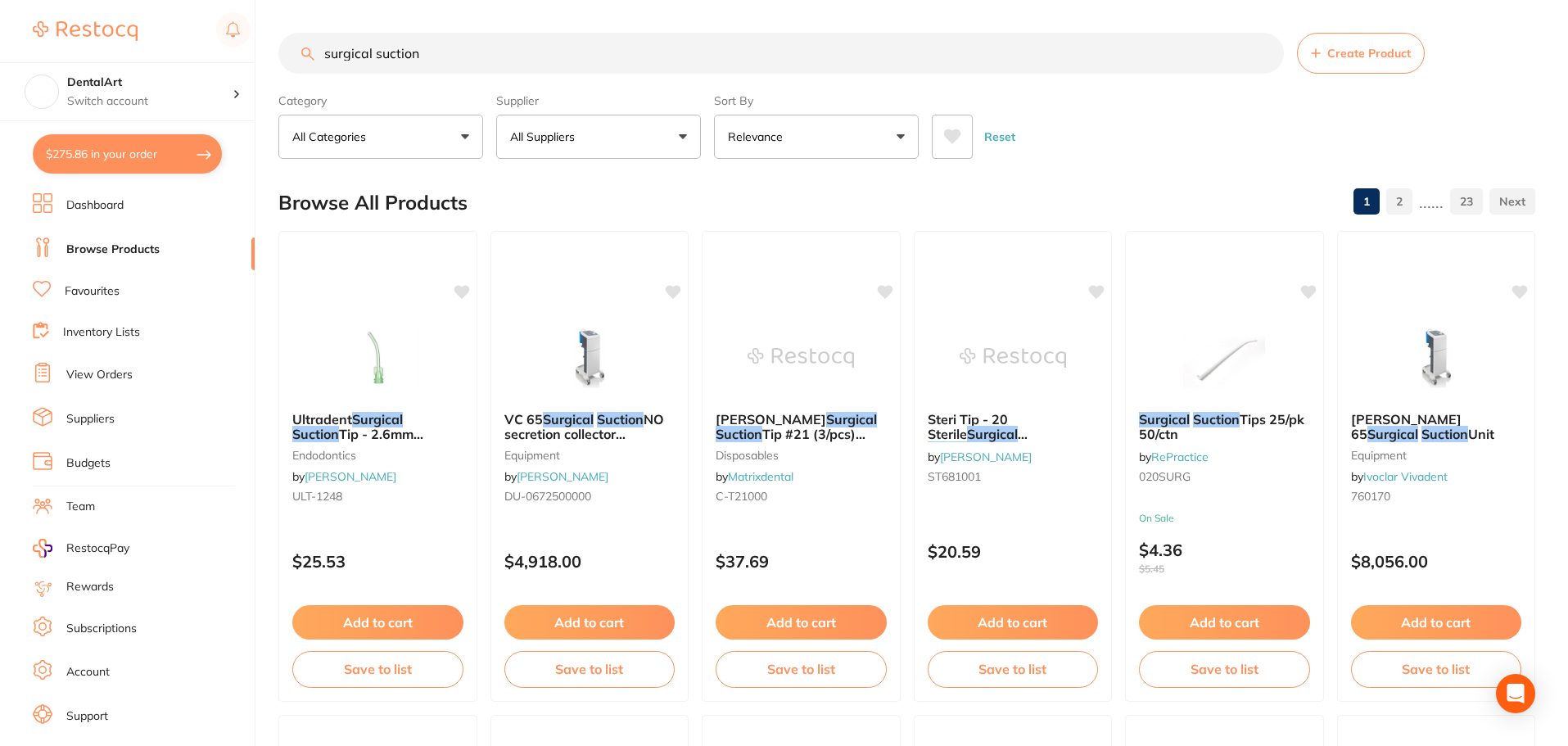
click at [450, 49] on input "surgical suction" at bounding box center [780, 53] width 1005 height 41
type input "surgical suction tip"
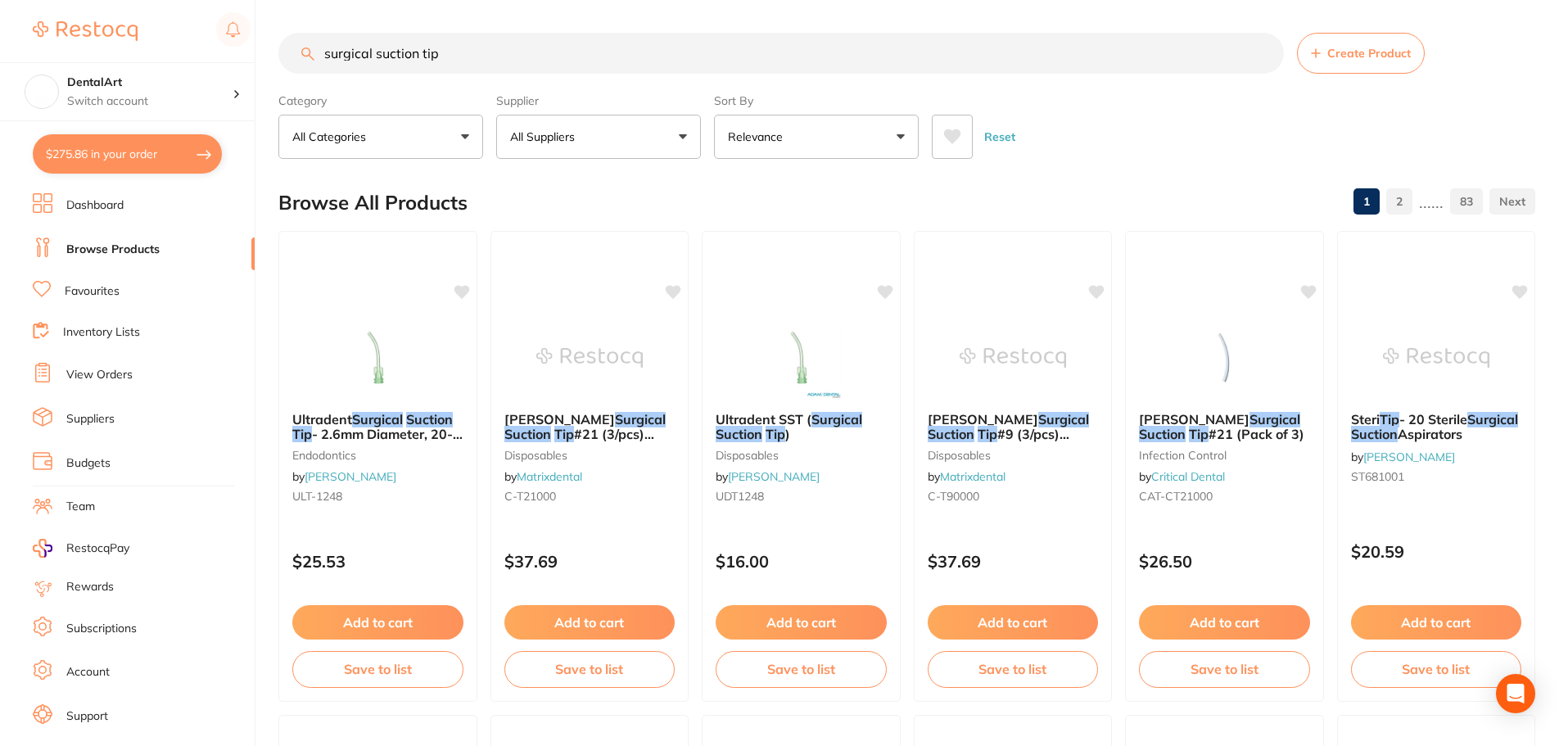
drag, startPoint x: 465, startPoint y: 45, endPoint x: 24, endPoint y: 26, distance: 441.4
click at [0, 29] on div "$275.86 DentalArt Switch account DentalArt $275.86 in your order Dashboard Brow…" at bounding box center [784, 373] width 1568 height 746
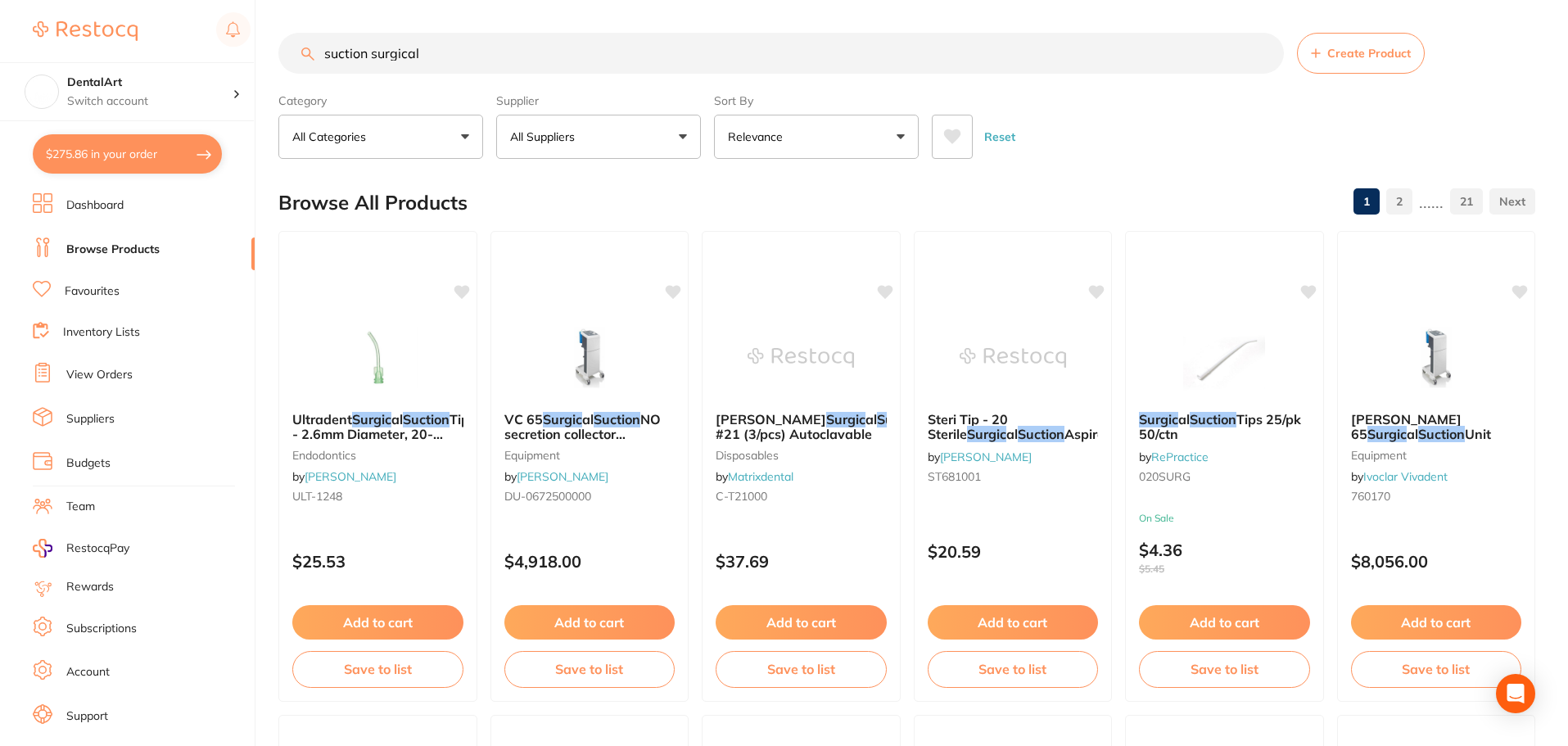
type input "suction surgical"
click at [673, 133] on button "All Suppliers" at bounding box center [598, 137] width 205 height 45
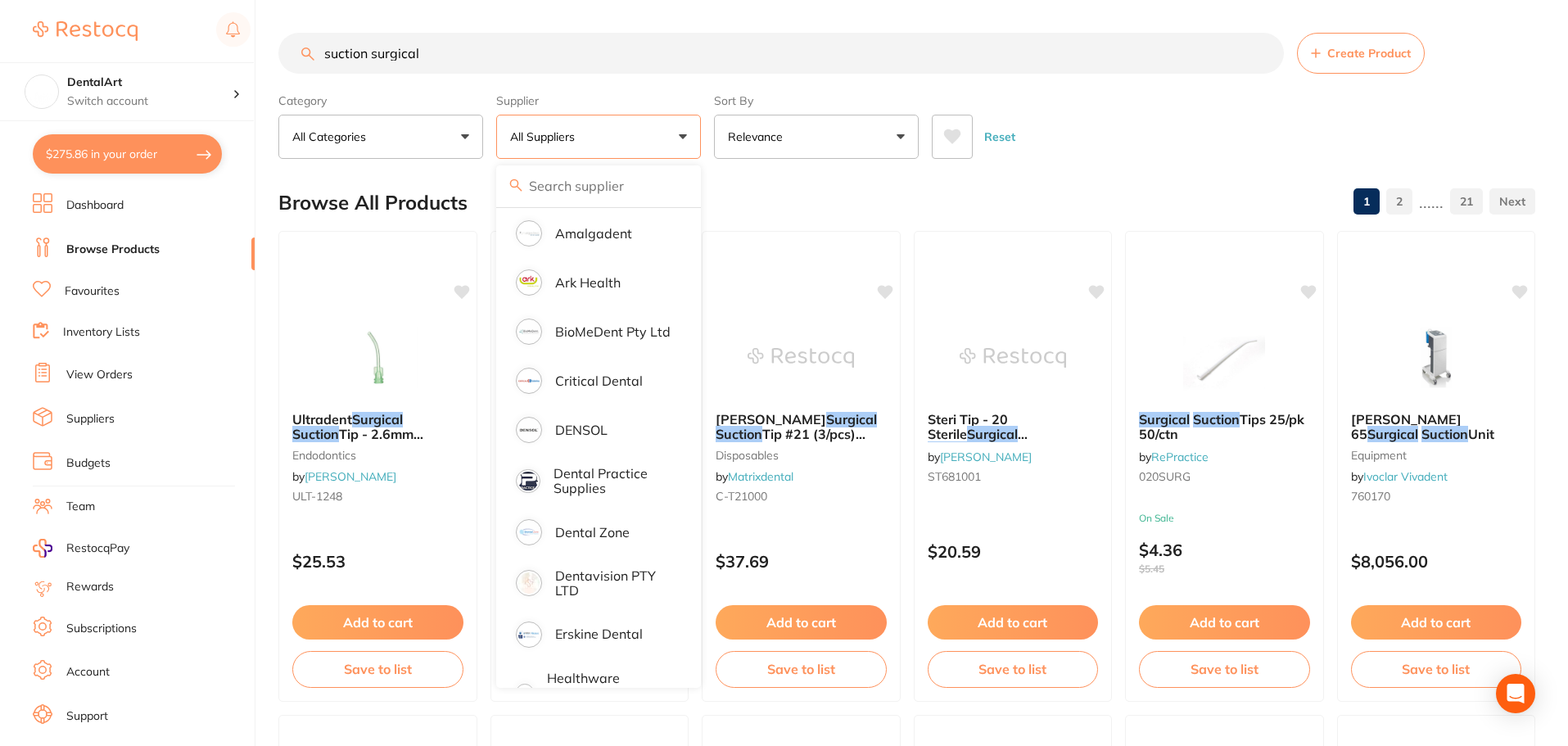
scroll to position [327, 0]
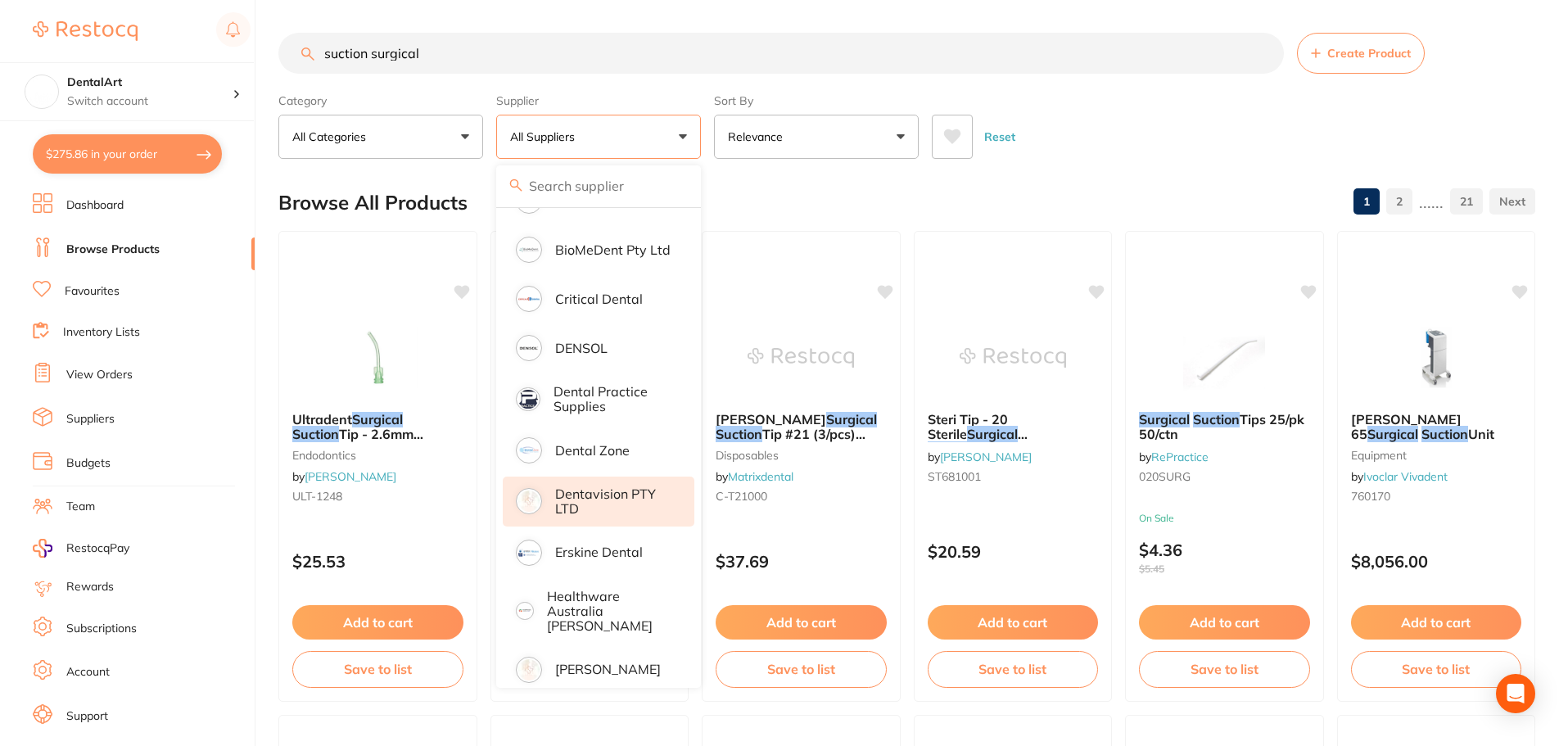
drag, startPoint x: 634, startPoint y: 500, endPoint x: 626, endPoint y: 503, distance: 8.5
click at [634, 500] on p "Dentavision PTY LTD" at bounding box center [612, 502] width 116 height 31
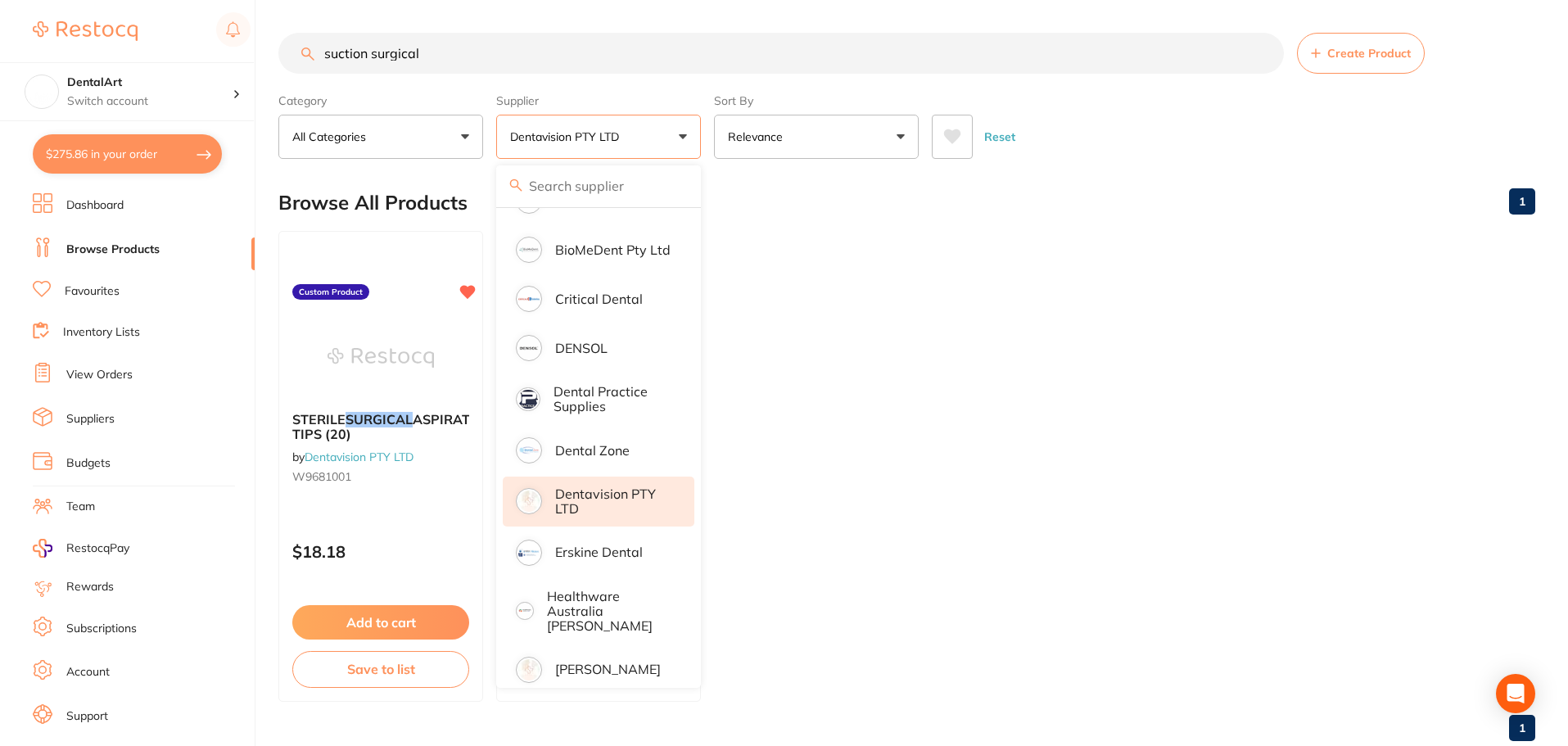
drag, startPoint x: 1286, startPoint y: 153, endPoint x: 1265, endPoint y: 151, distance: 21.1
click at [1272, 153] on div "Reset" at bounding box center [1227, 130] width 591 height 57
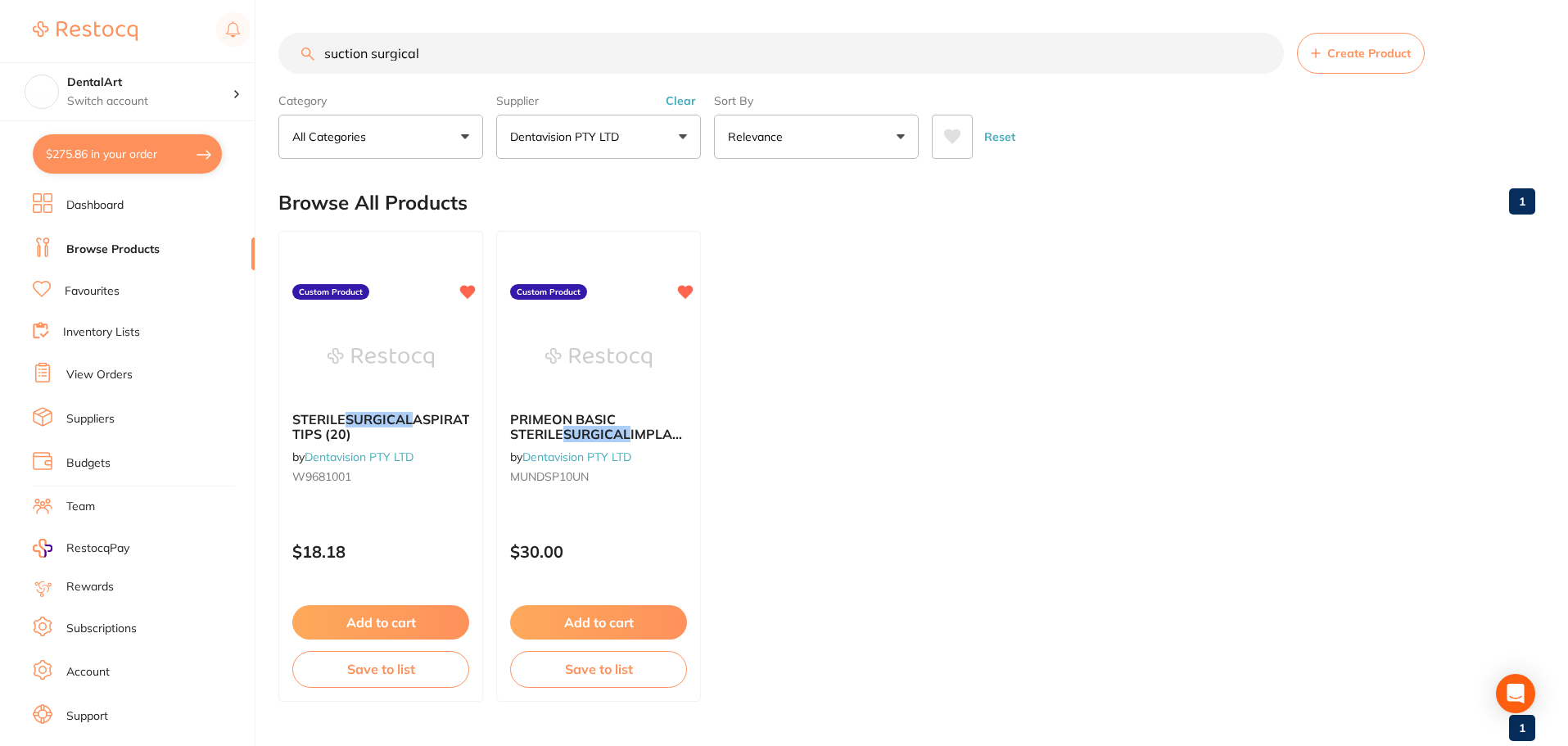
click at [392, 621] on button "Add to cart" at bounding box center [381, 622] width 177 height 34
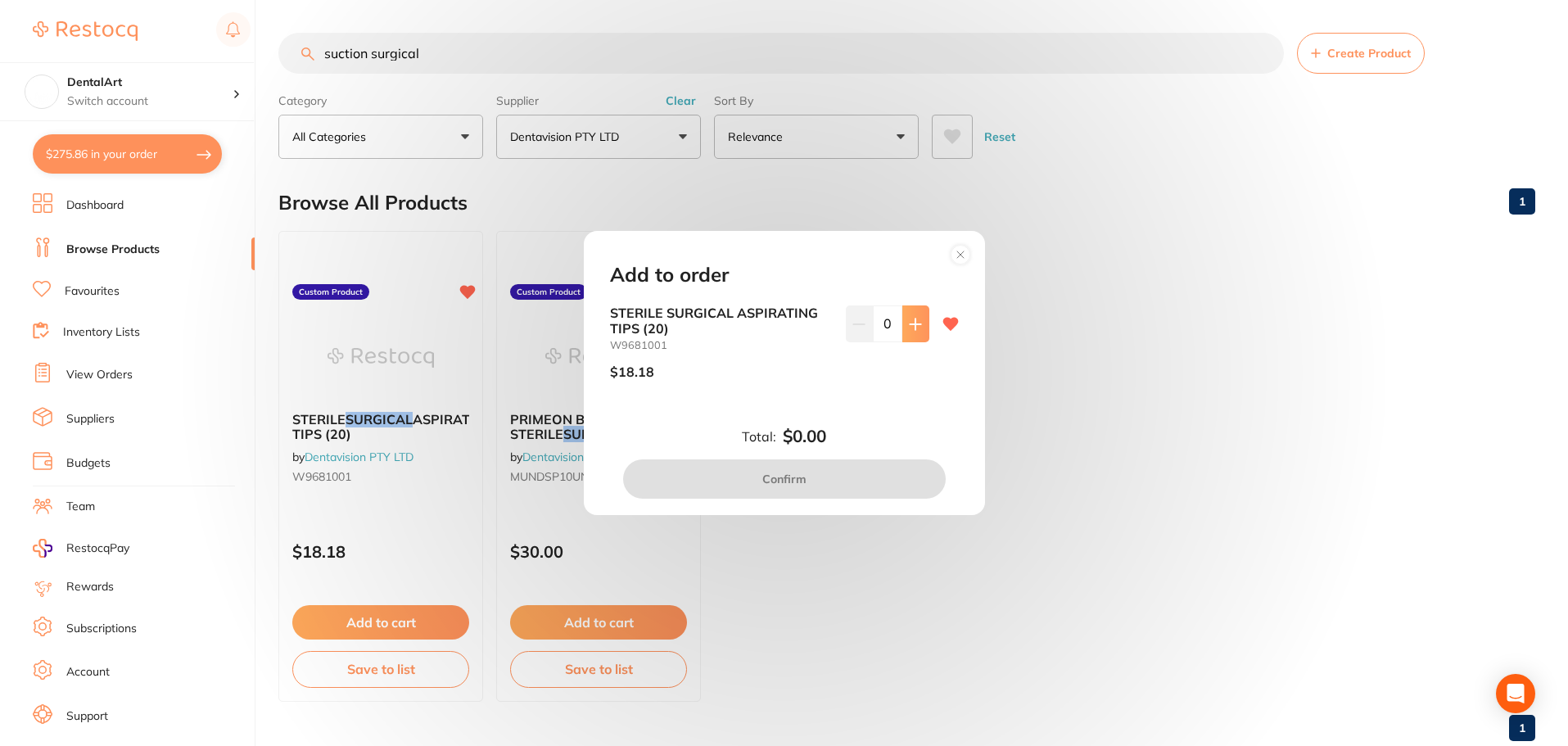
click at [913, 327] on icon at bounding box center [915, 324] width 13 height 13
type input "1"
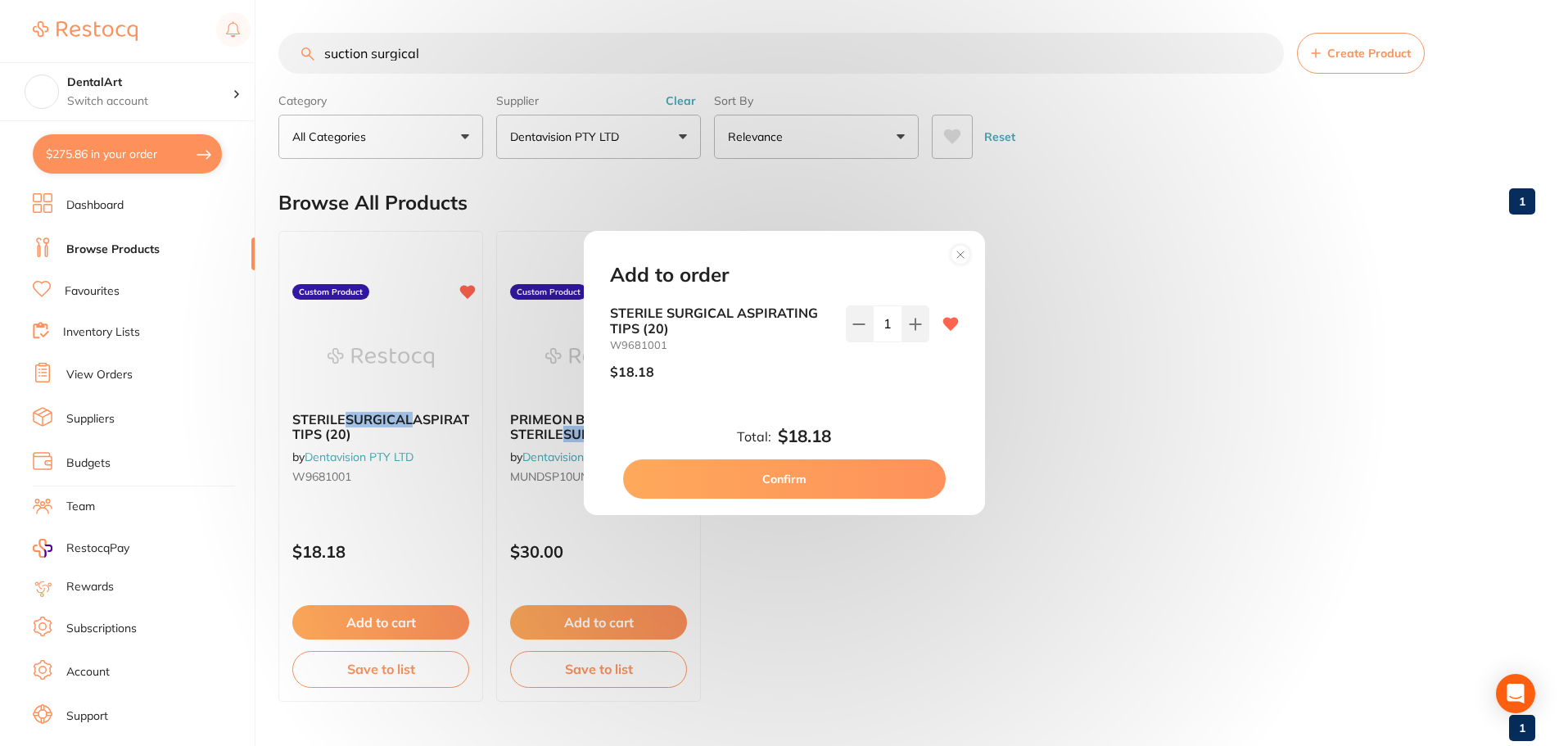
click at [845, 478] on button "Confirm" at bounding box center [784, 479] width 323 height 39
checkbox input "false"
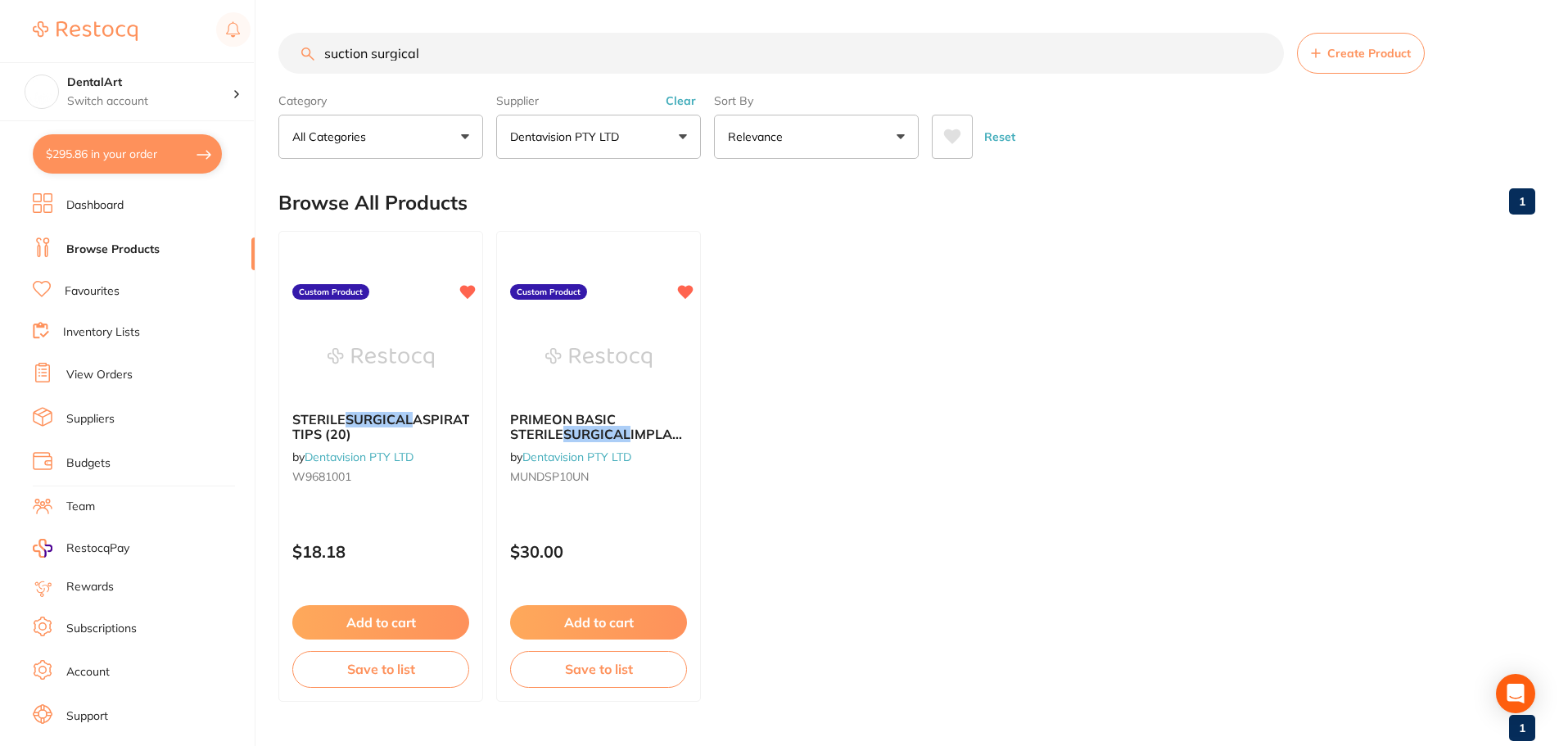
drag, startPoint x: 426, startPoint y: 52, endPoint x: 0, endPoint y: 32, distance: 426.5
click at [0, 30] on div "$295.86 DentalArt Switch account DentalArt $295.86 in your order Dashboard Brow…" at bounding box center [784, 373] width 1568 height 746
